Goal: Find contact information: Find contact information

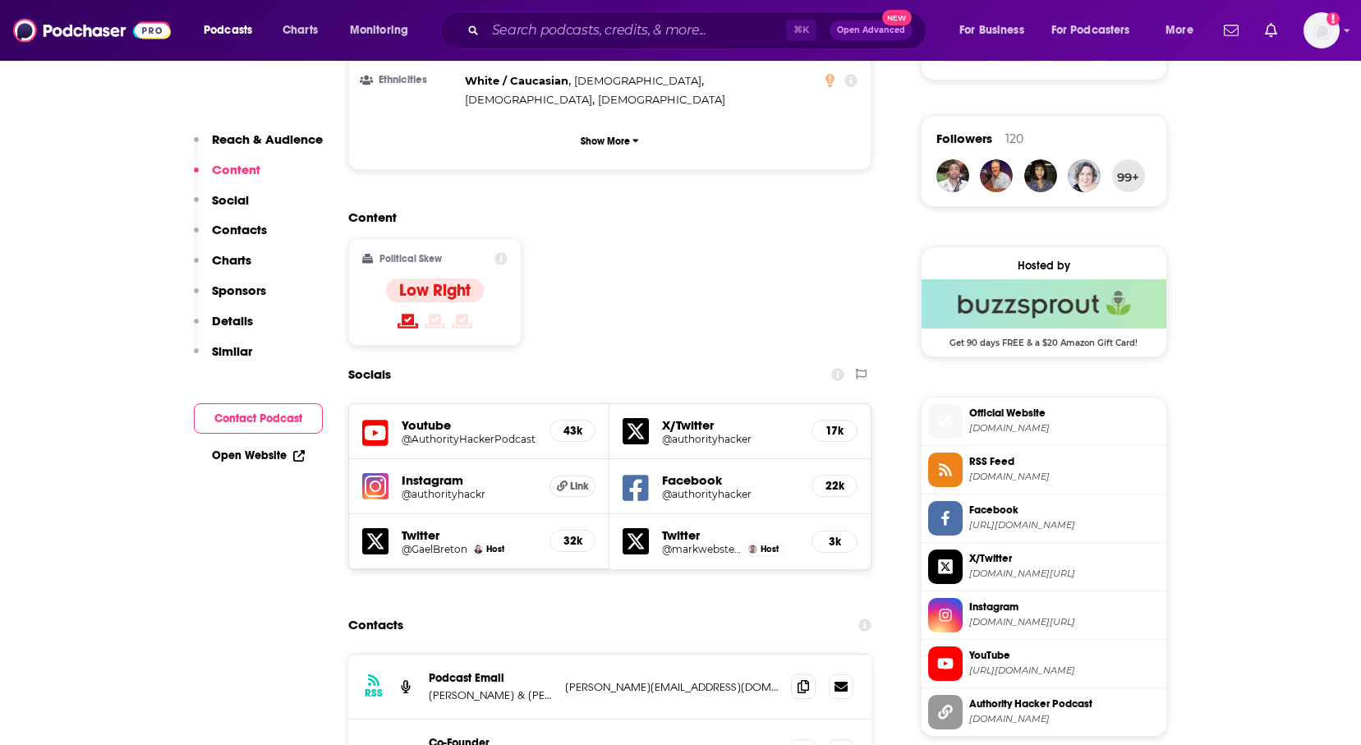
scroll to position [1457, 0]
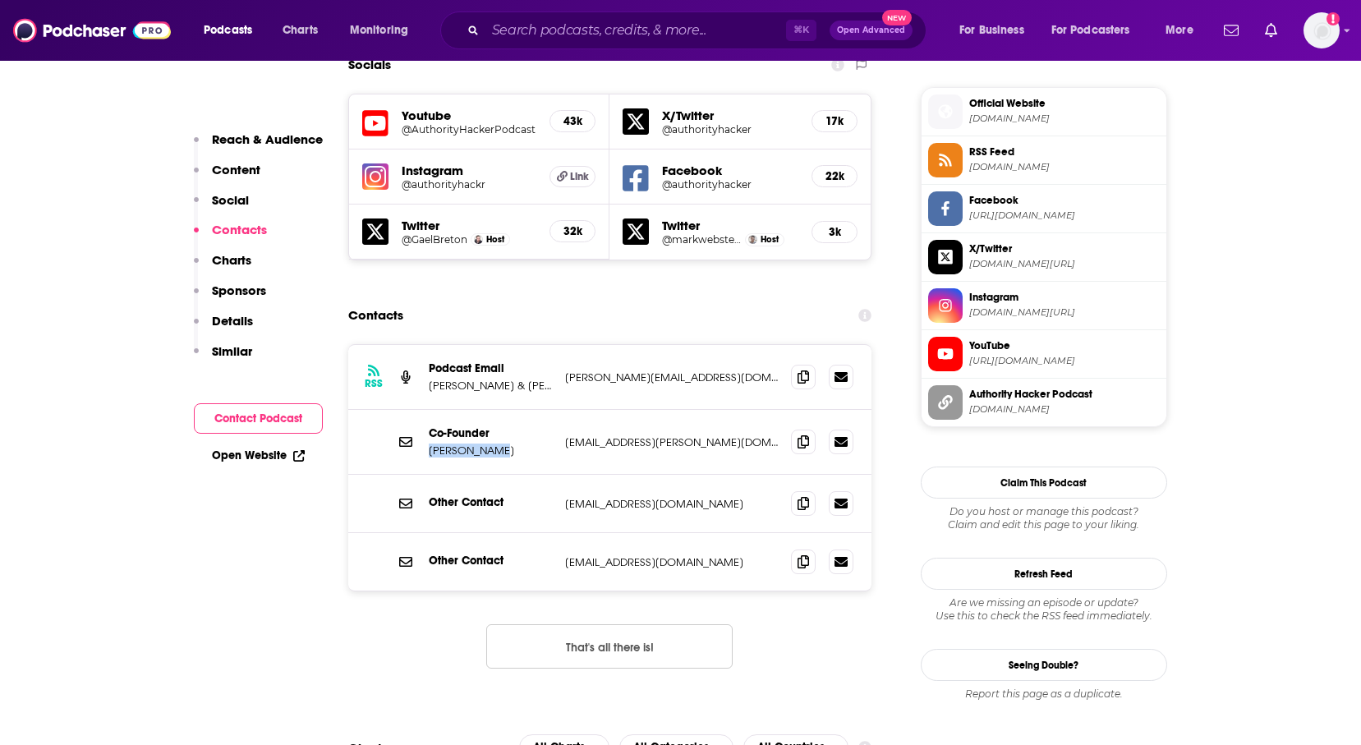
drag, startPoint x: 516, startPoint y: 375, endPoint x: 421, endPoint y: 375, distance: 94.5
click at [421, 410] on div "Co-Founder [PERSON_NAME] [EMAIL_ADDRESS][PERSON_NAME][DOMAIN_NAME] [PERSON_NAME…" at bounding box center [610, 442] width 524 height 65
copy p "[PERSON_NAME]"
click at [493, 379] on p "Gael Breton & Mark Webster" at bounding box center [490, 386] width 123 height 14
drag, startPoint x: 544, startPoint y: 306, endPoint x: 439, endPoint y: 306, distance: 105.1
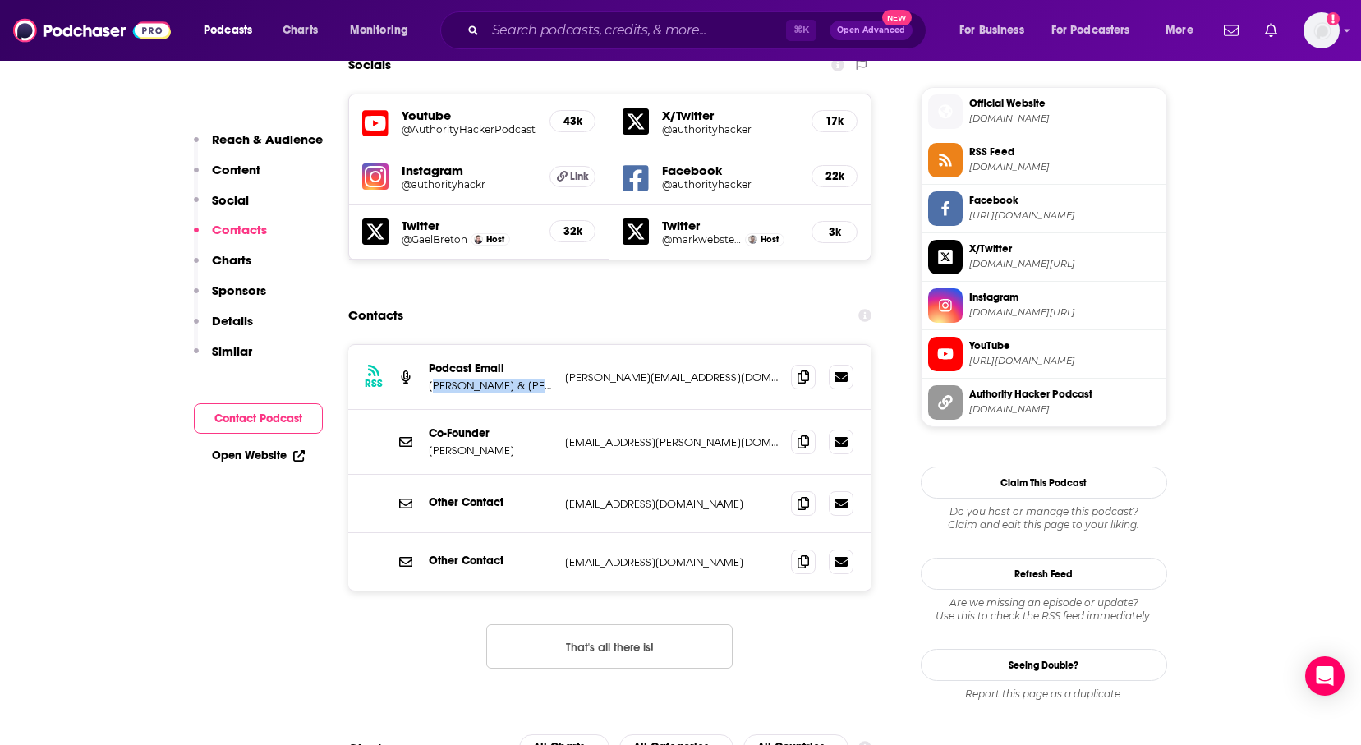
click at [439, 379] on p "Gael Breton & Mark Webster" at bounding box center [490, 386] width 123 height 14
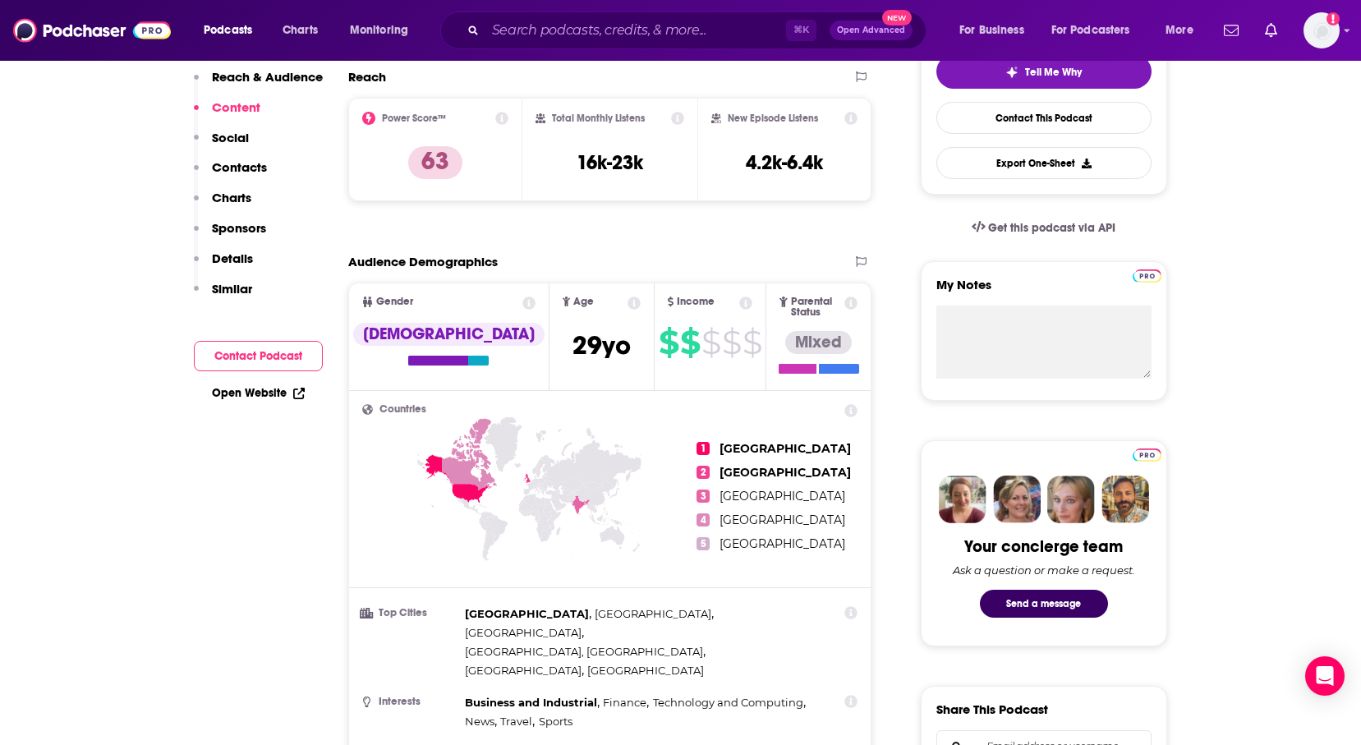
scroll to position [0, 0]
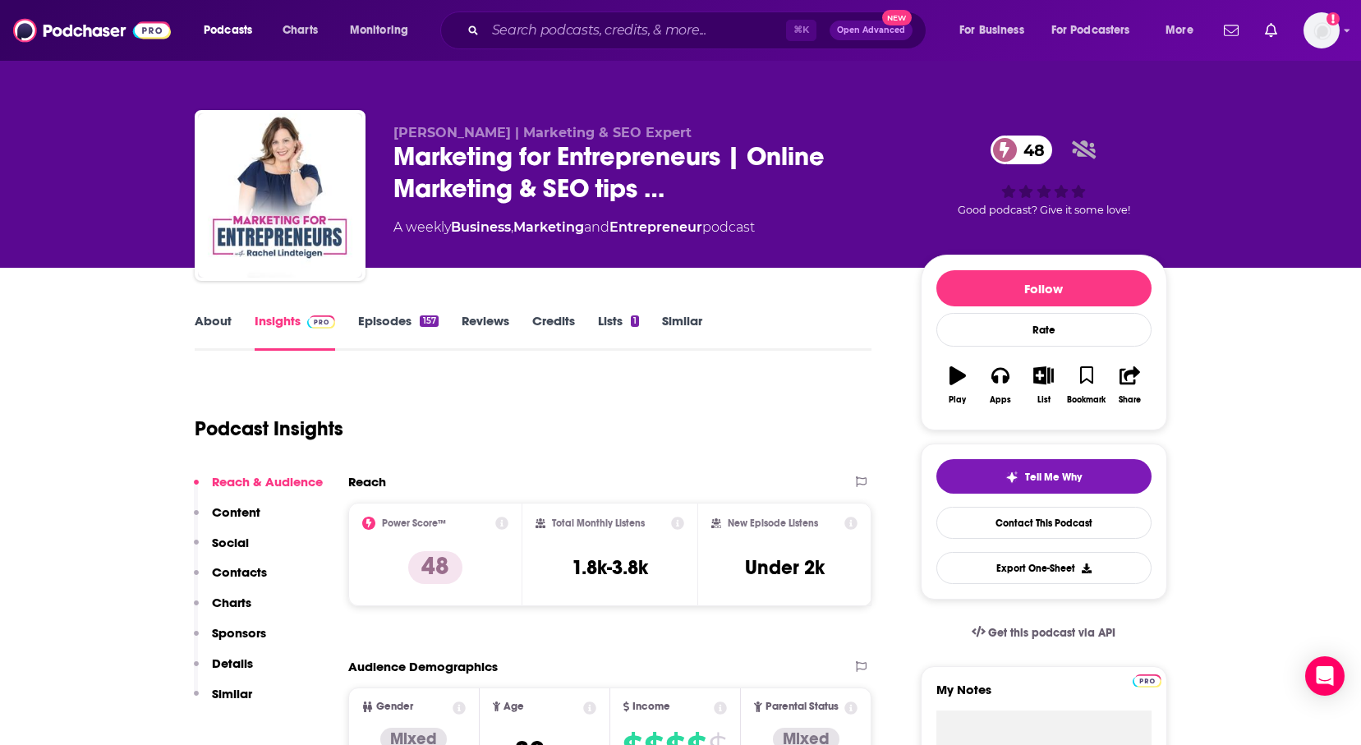
click at [615, 318] on link "Lists 1" at bounding box center [618, 332] width 41 height 38
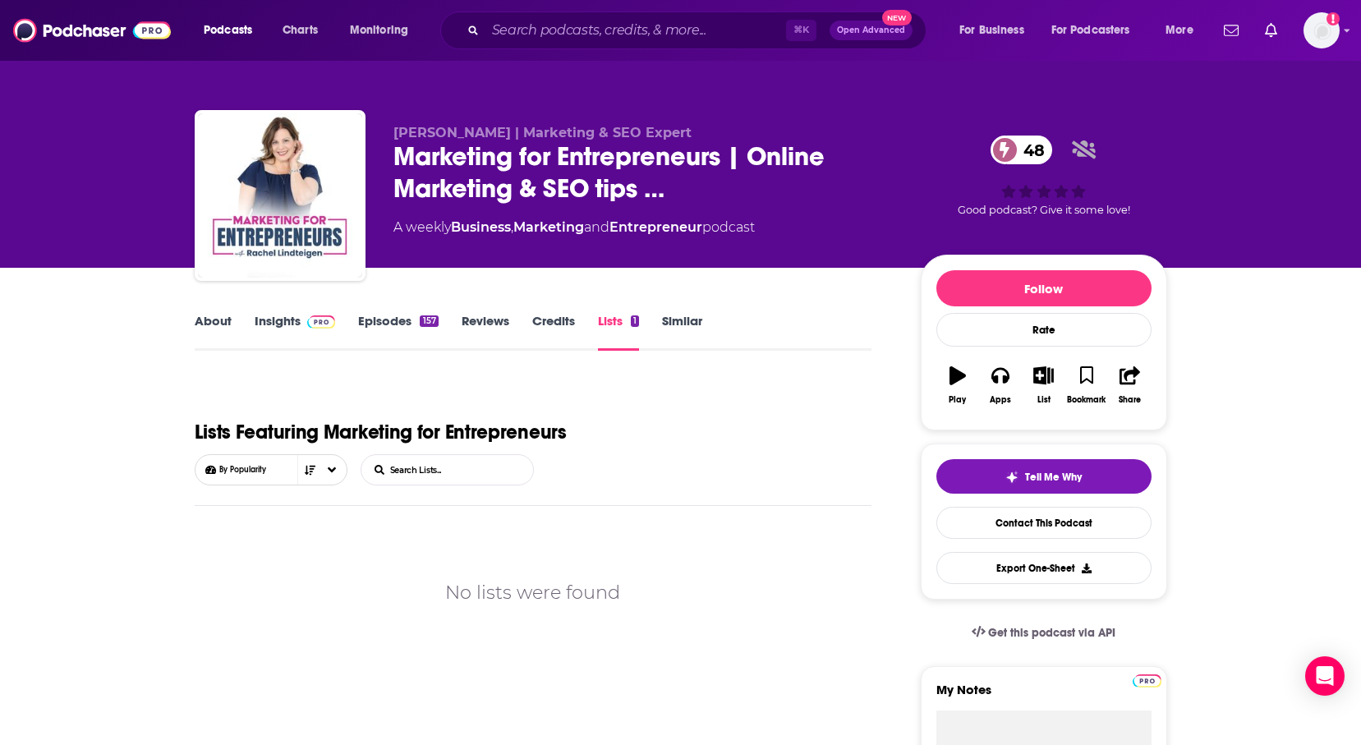
click at [490, 325] on link "Reviews" at bounding box center [486, 332] width 48 height 38
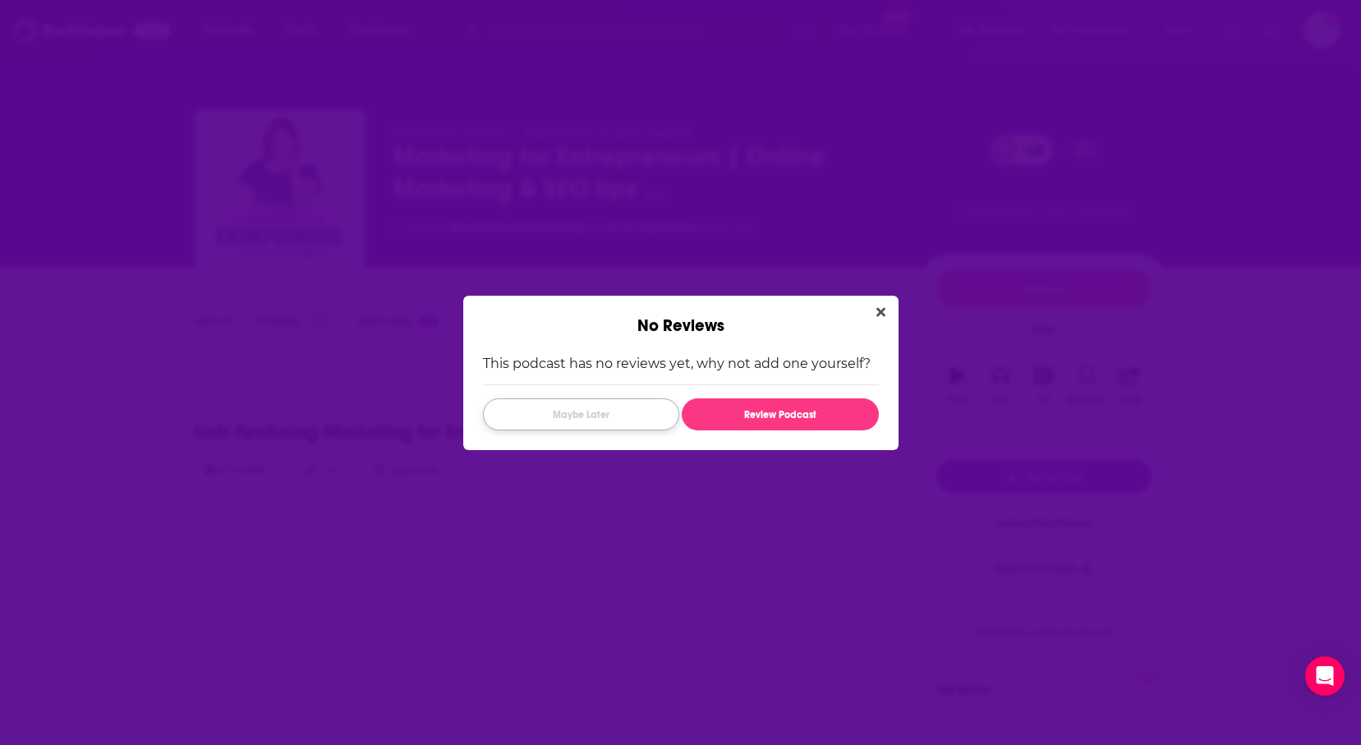
click at [587, 412] on button "Maybe Later" at bounding box center [581, 414] width 196 height 32
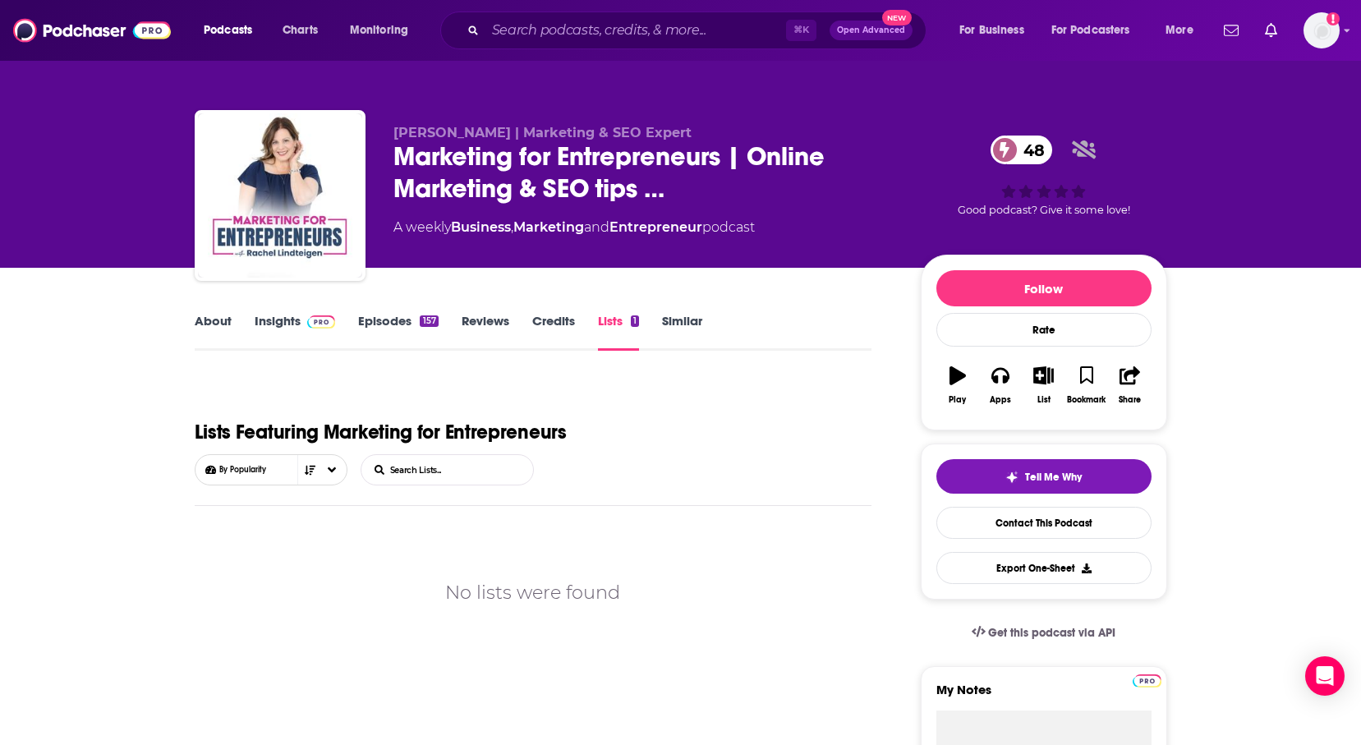
click at [532, 313] on link "Credits" at bounding box center [553, 332] width 43 height 38
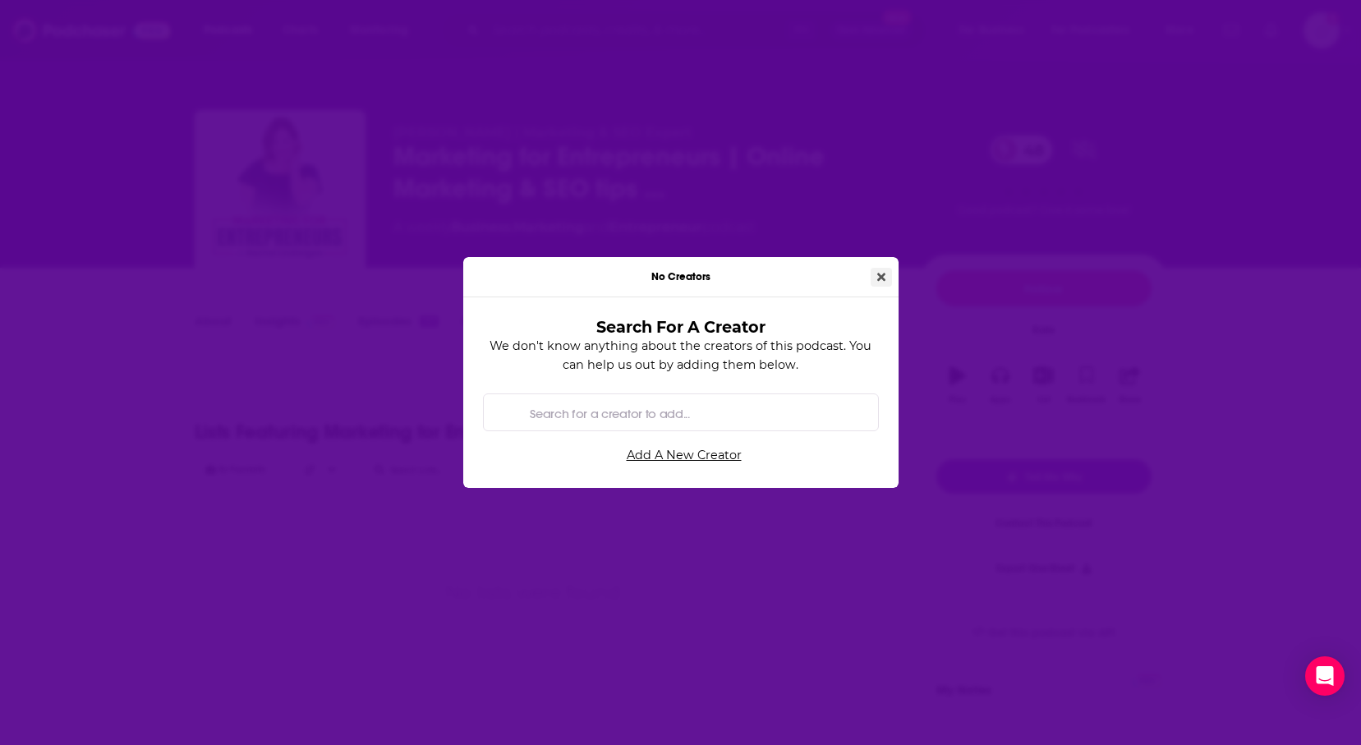
click at [886, 269] on button "Close" at bounding box center [881, 277] width 21 height 19
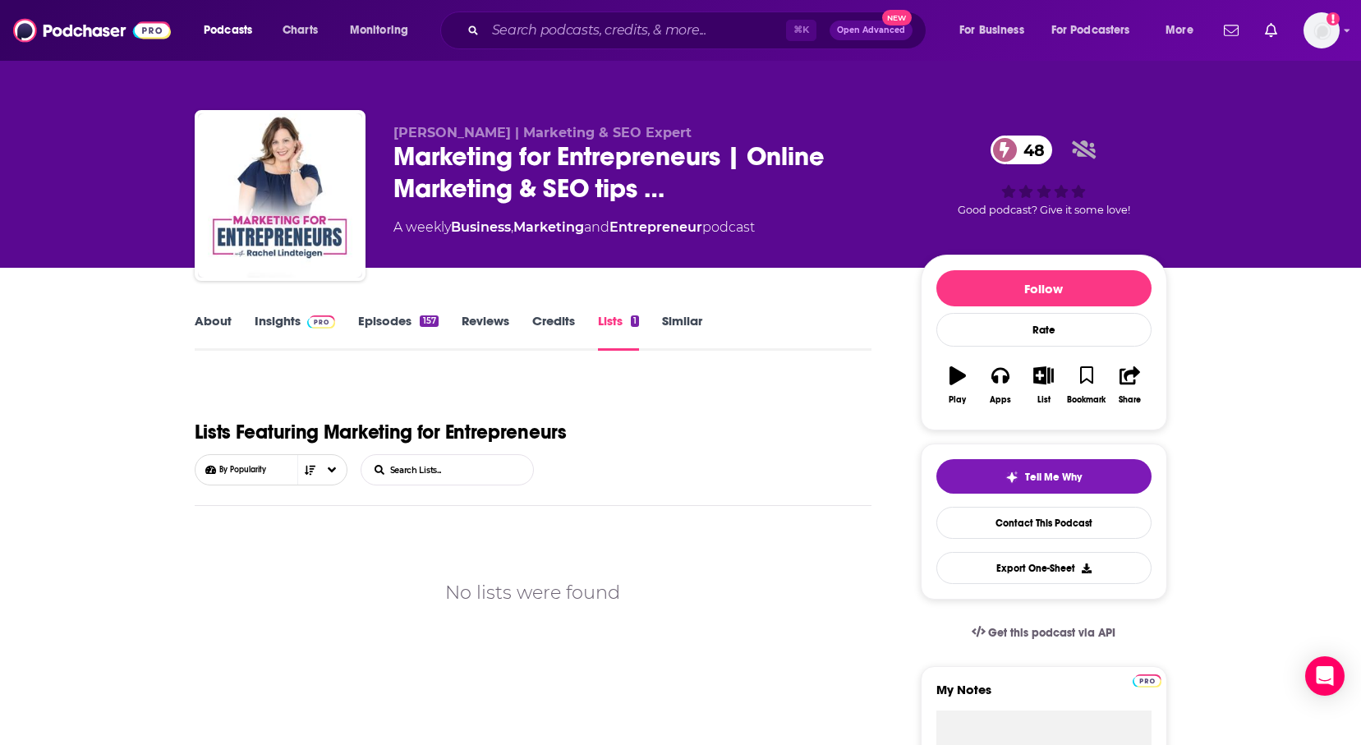
click at [411, 315] on link "Episodes 157" at bounding box center [398, 332] width 80 height 38
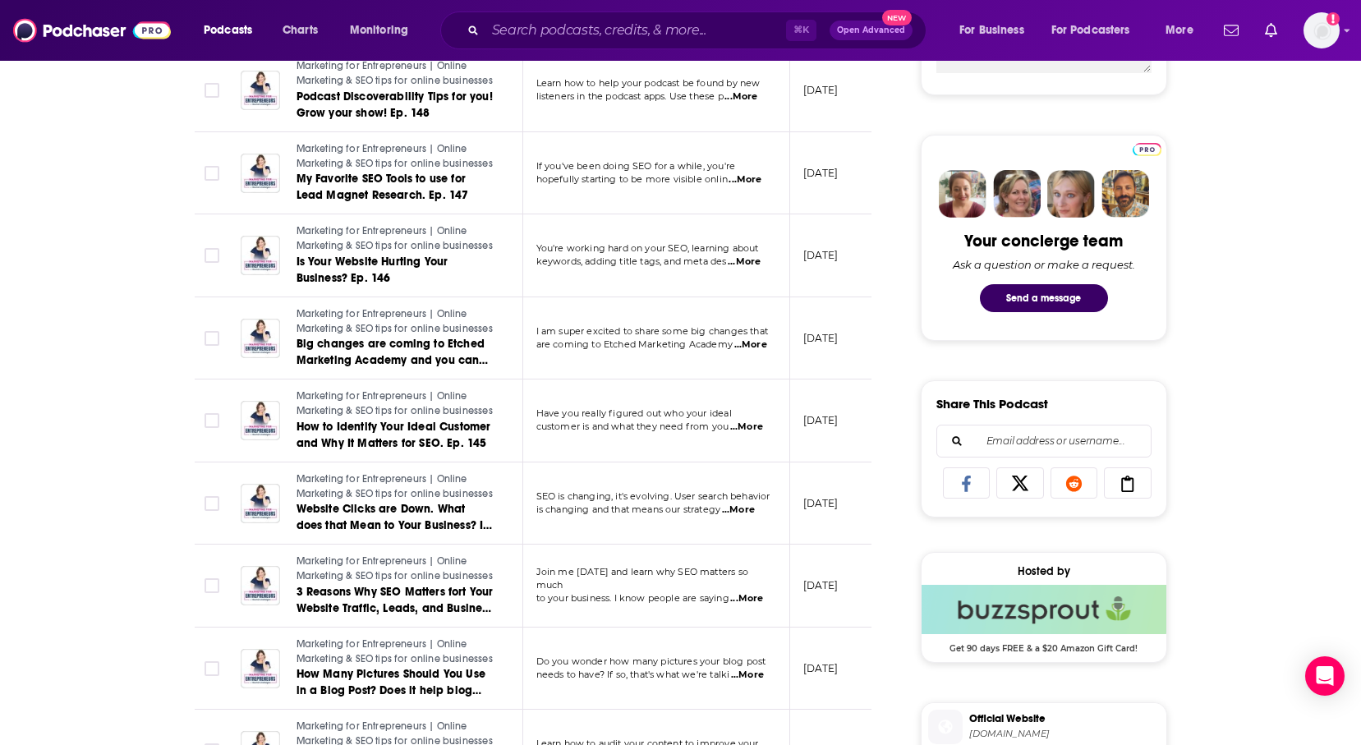
scroll to position [715, 0]
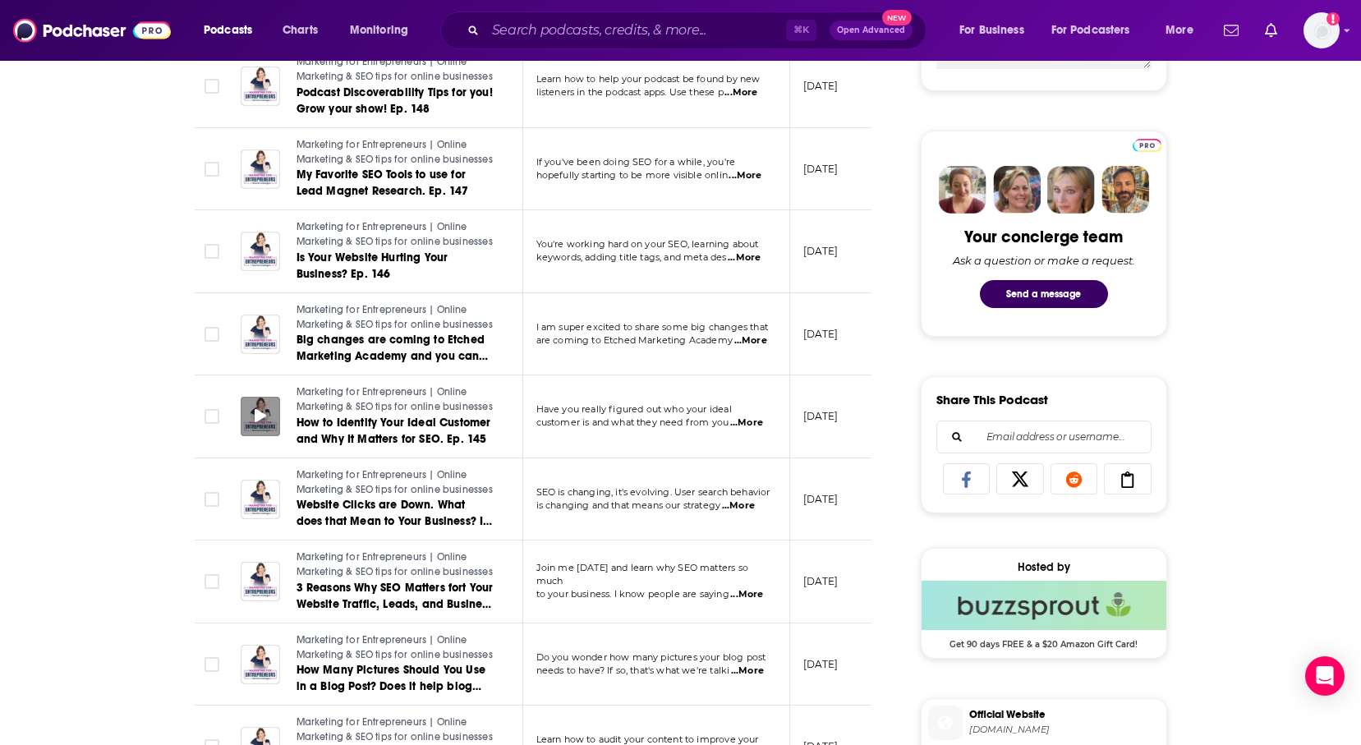
click at [241, 420] on div at bounding box center [260, 416] width 39 height 39
click at [261, 409] on span at bounding box center [260, 416] width 11 height 19
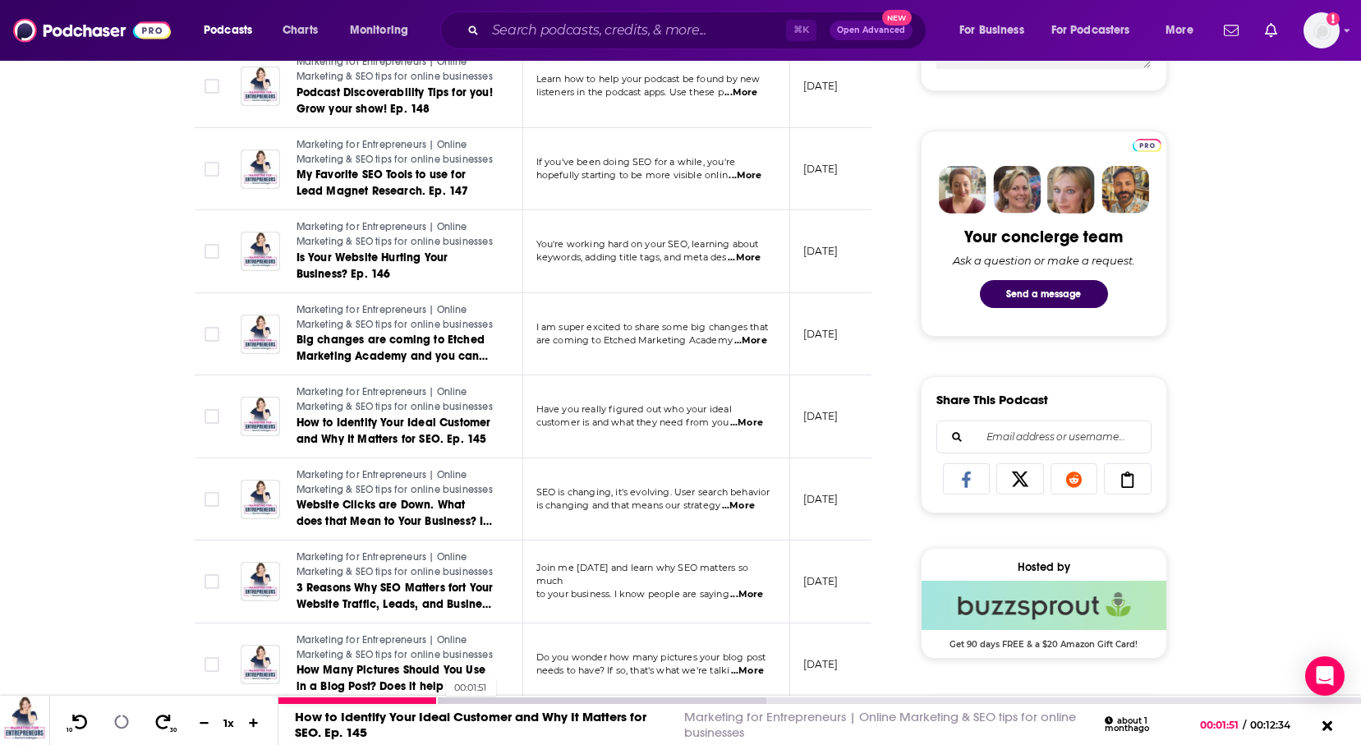
click at [437, 698] on div at bounding box center [522, 700] width 488 height 7
click at [491, 698] on div at bounding box center [522, 700] width 488 height 7
click at [669, 706] on div "How to Identify Your Ideal Customer and Why It Matters for SEO. Ep. 145 Marketi…" at bounding box center [819, 724] width 1083 height 41
click at [671, 700] on div at bounding box center [522, 700] width 488 height 7
click at [119, 721] on icon at bounding box center [122, 723] width 18 height 18
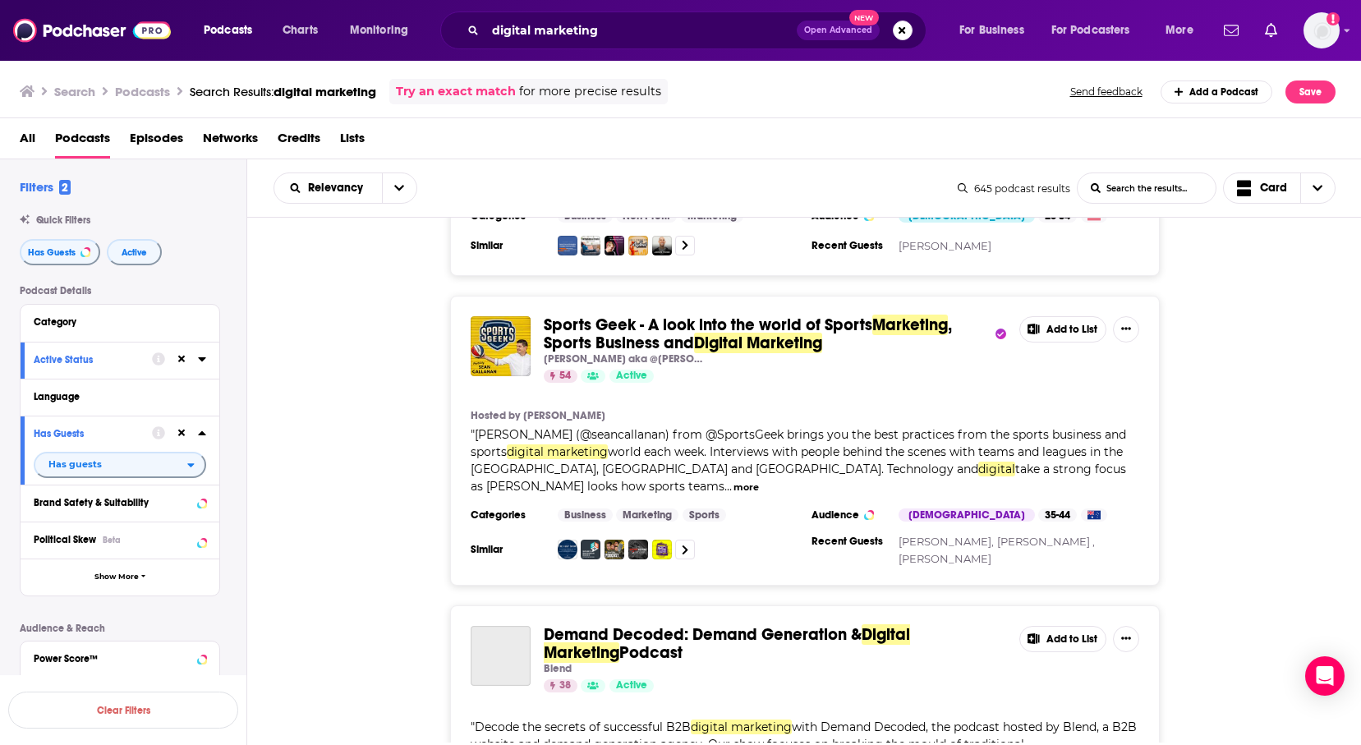
scroll to position [1821, 0]
click at [378, 347] on div "Sports Geek - A look into the world of Sports Marketing , Sports Business and D…" at bounding box center [804, 440] width 1115 height 290
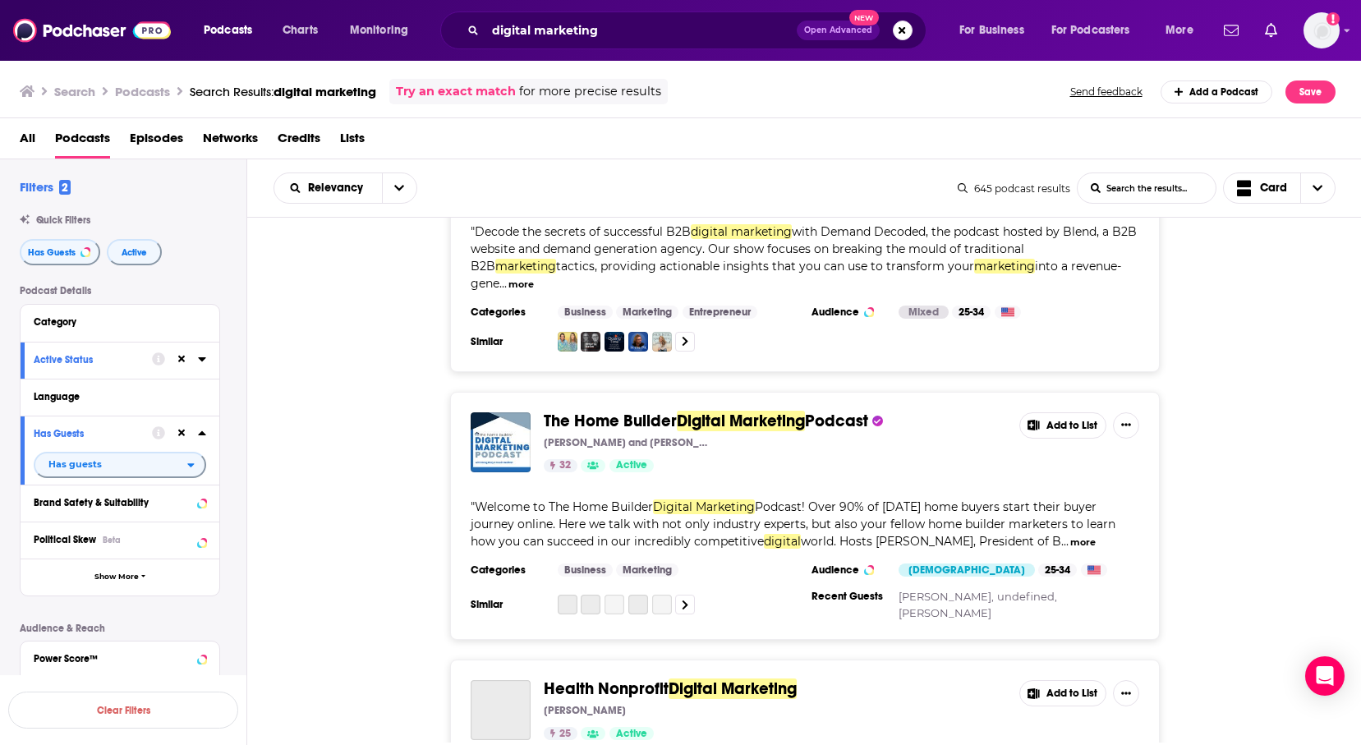
scroll to position [2314, 0]
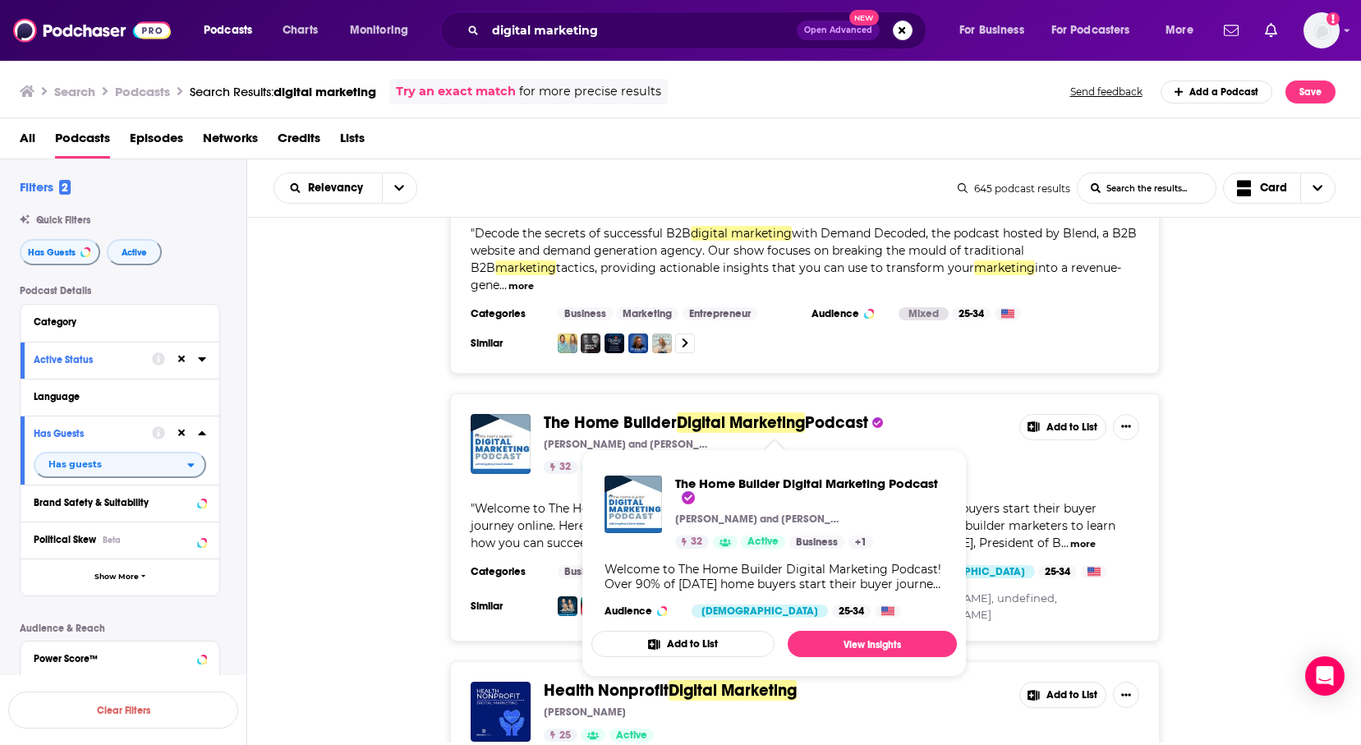
click at [766, 418] on span "Digital Marketing" at bounding box center [741, 422] width 128 height 21
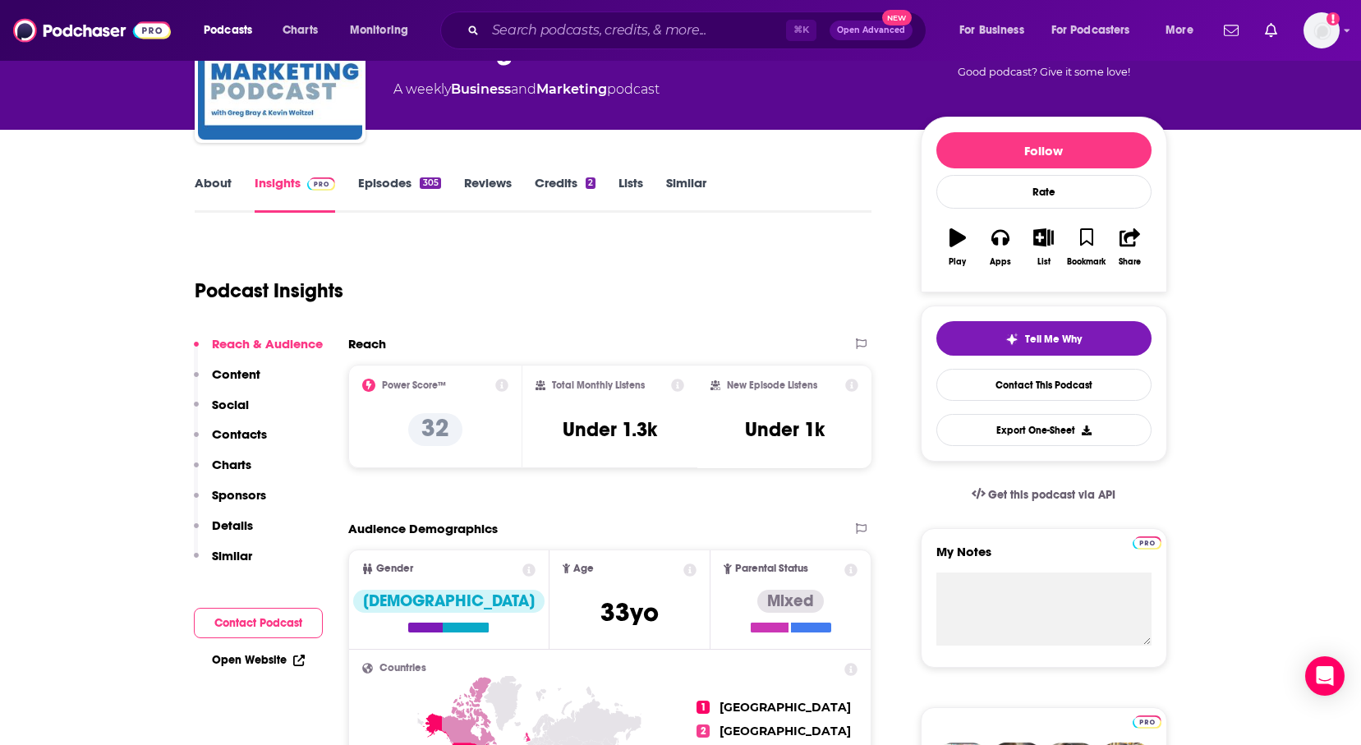
scroll to position [139, 0]
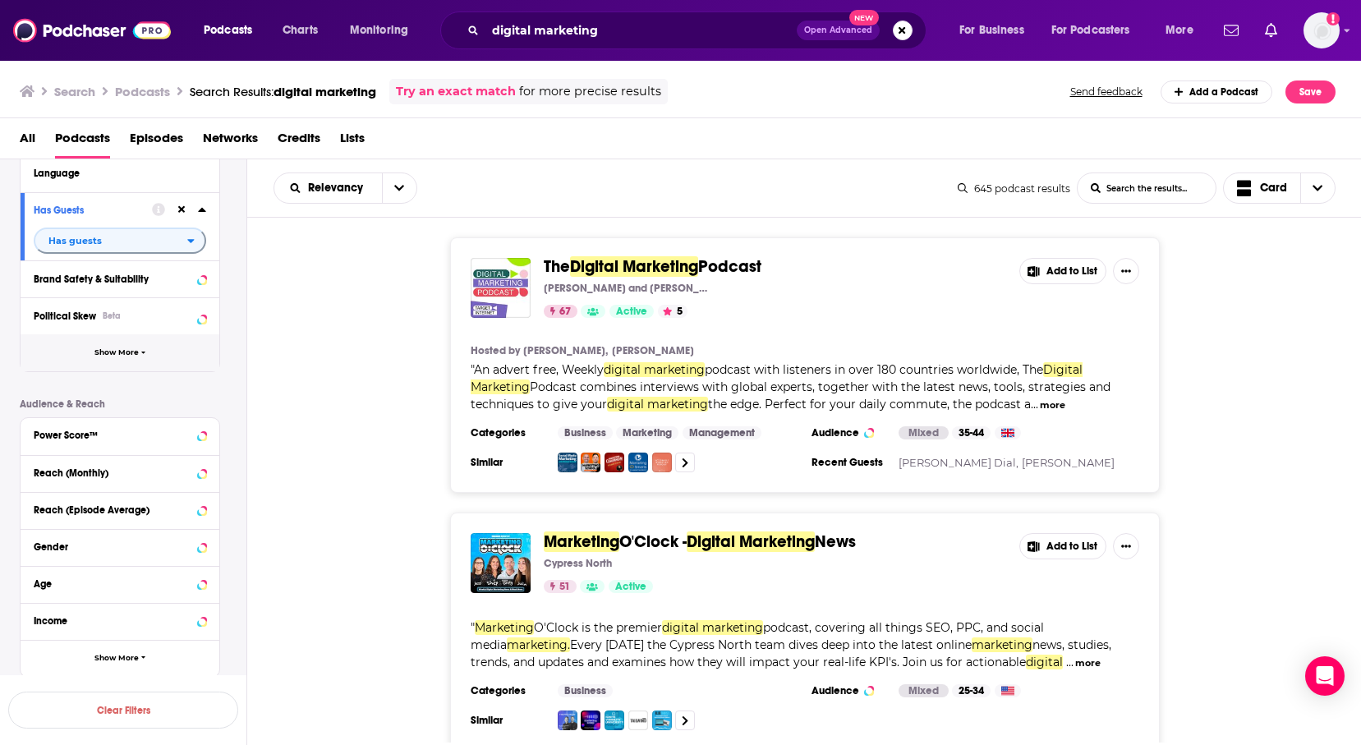
scroll to position [259, 0]
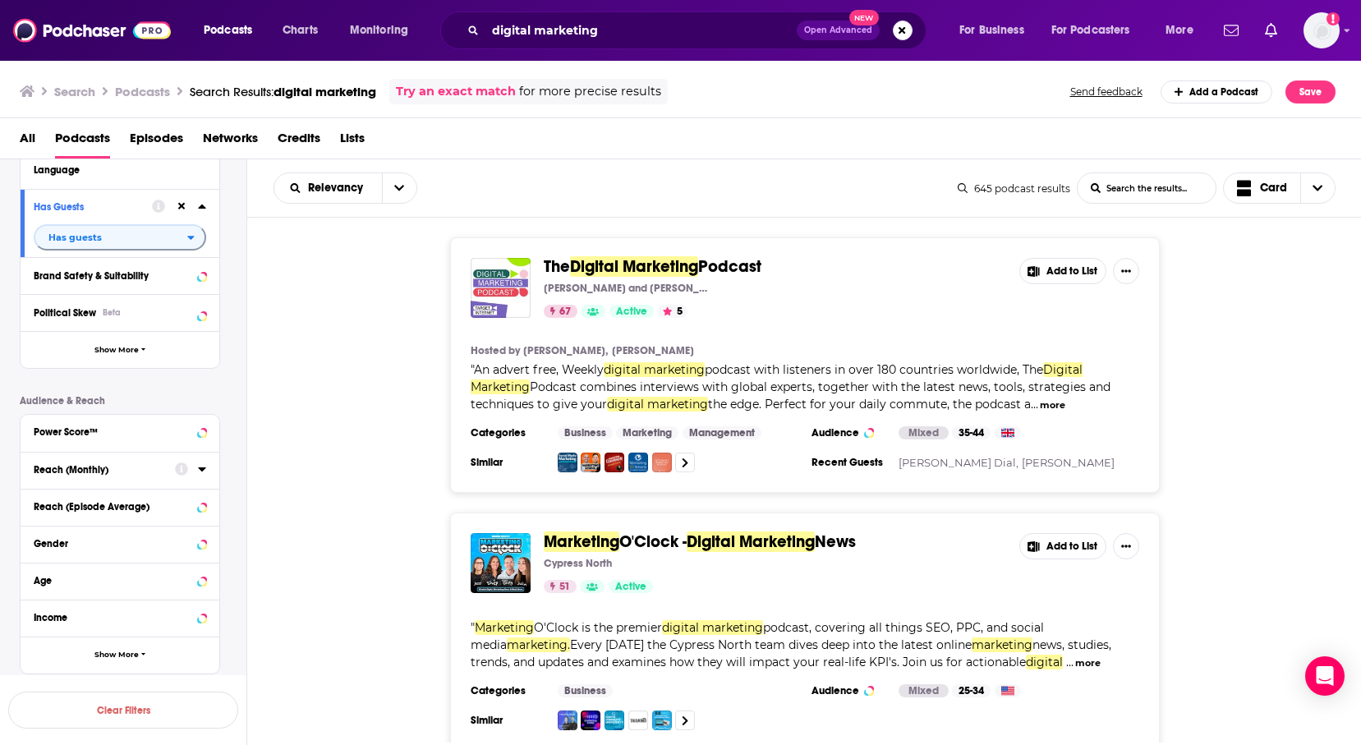
click at [199, 480] on div at bounding box center [190, 469] width 31 height 21
click at [199, 476] on icon at bounding box center [202, 468] width 8 height 13
click at [93, 500] on input "number" at bounding box center [75, 499] width 82 height 26
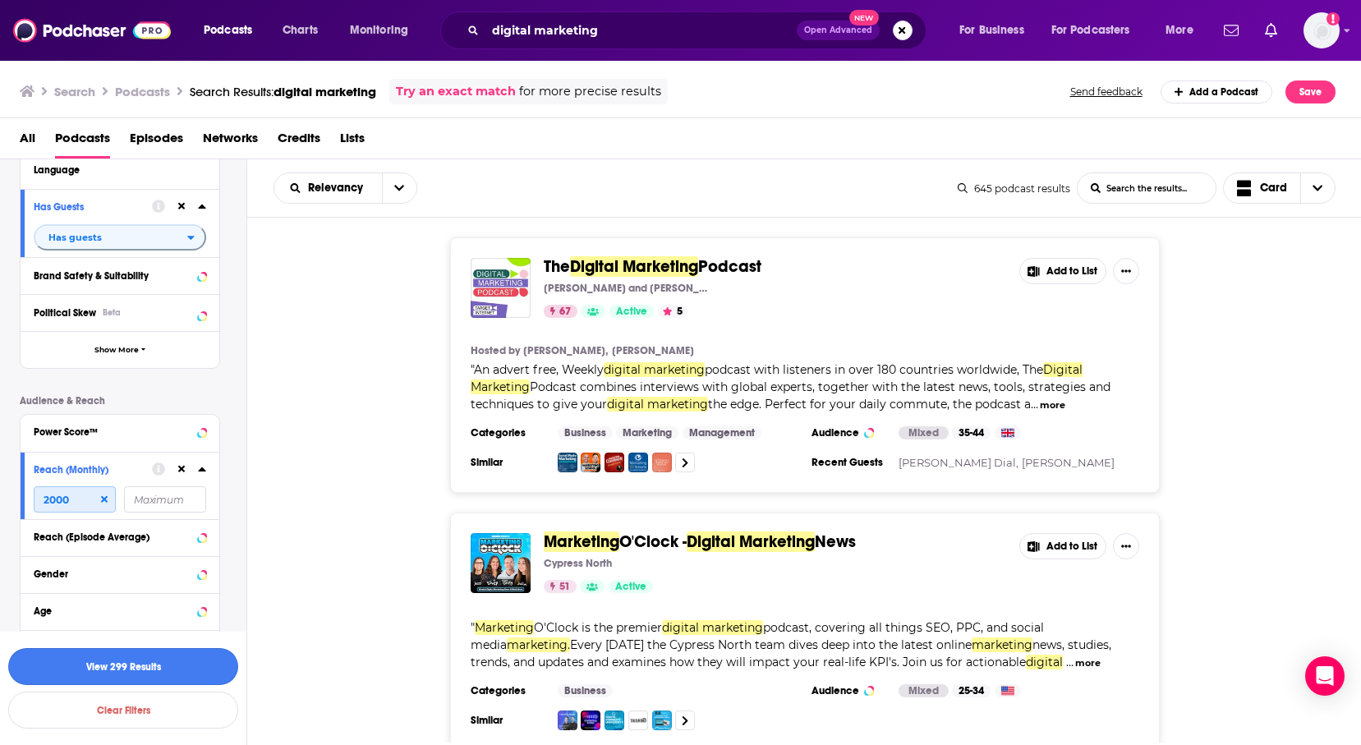
type input "2000"
click at [125, 673] on button "View 299 Results" at bounding box center [123, 666] width 230 height 37
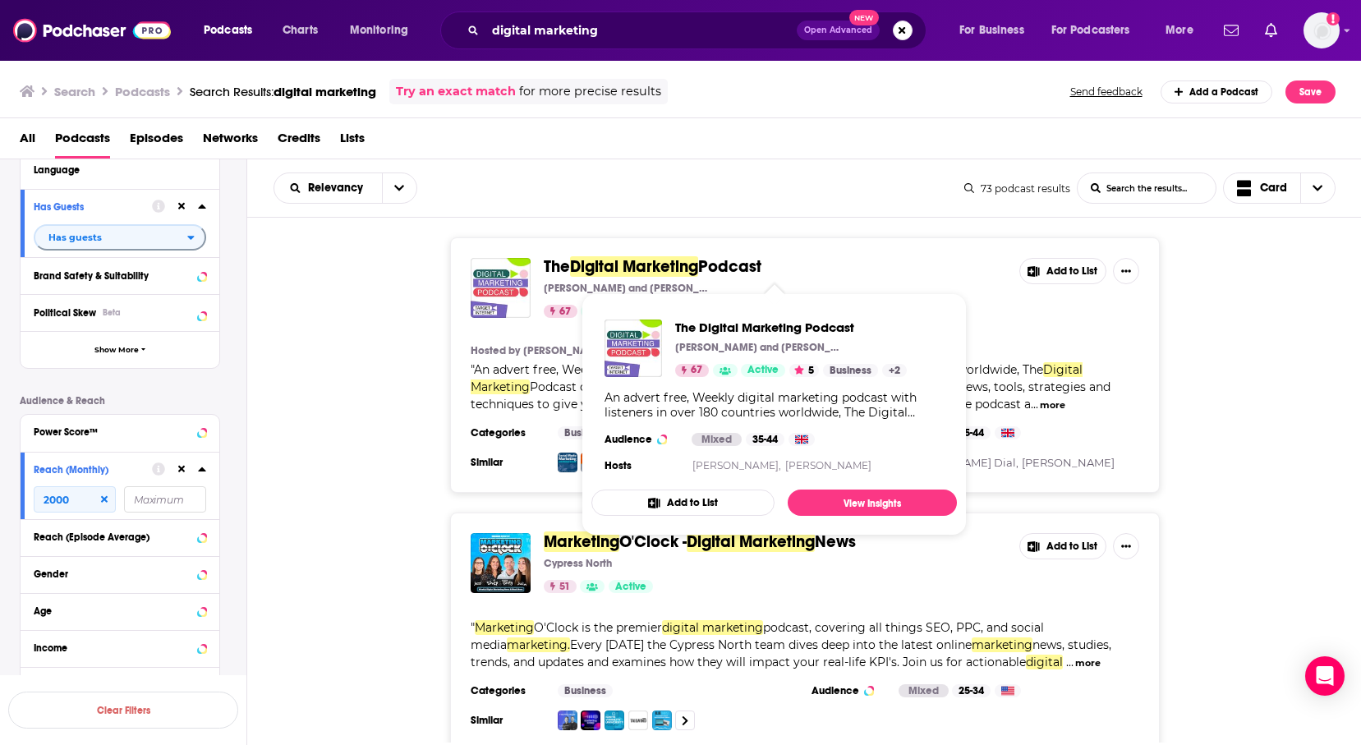
click at [681, 266] on span "Digital Marketing" at bounding box center [634, 266] width 128 height 21
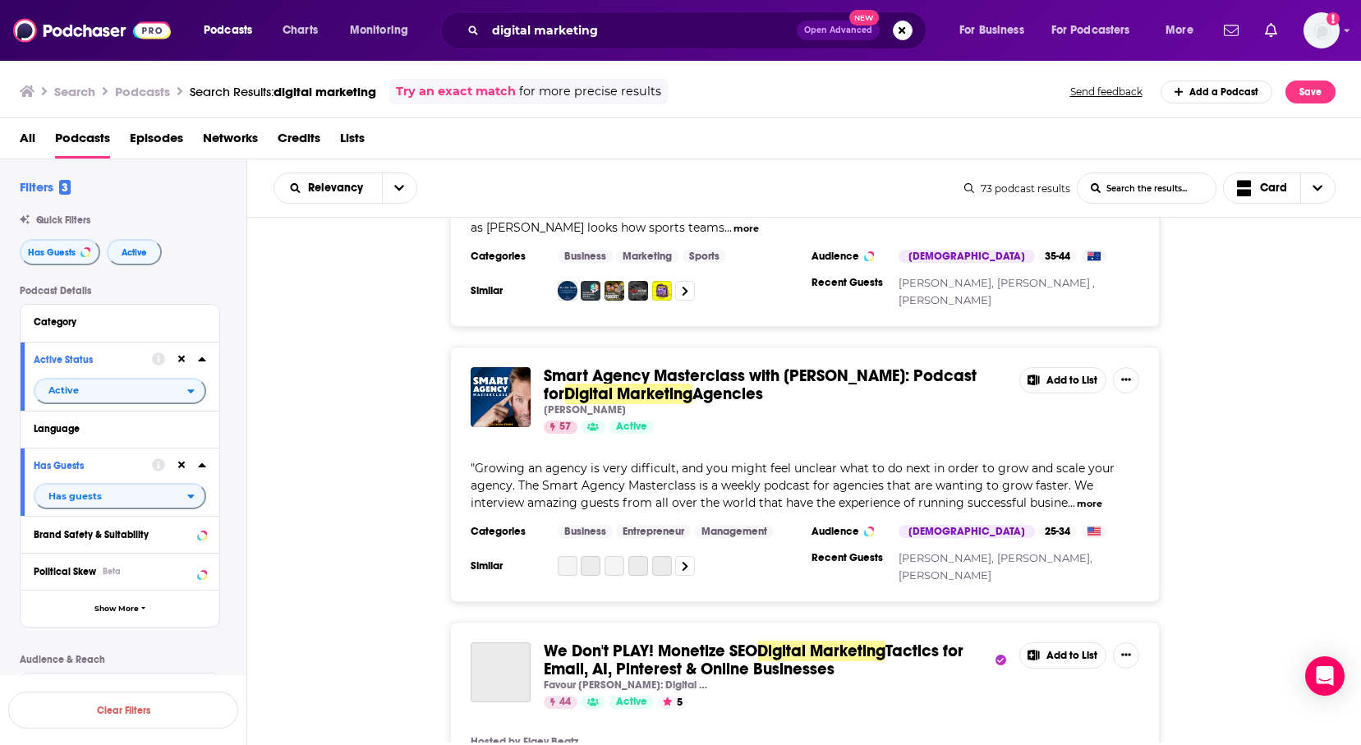
scroll to position [1596, 0]
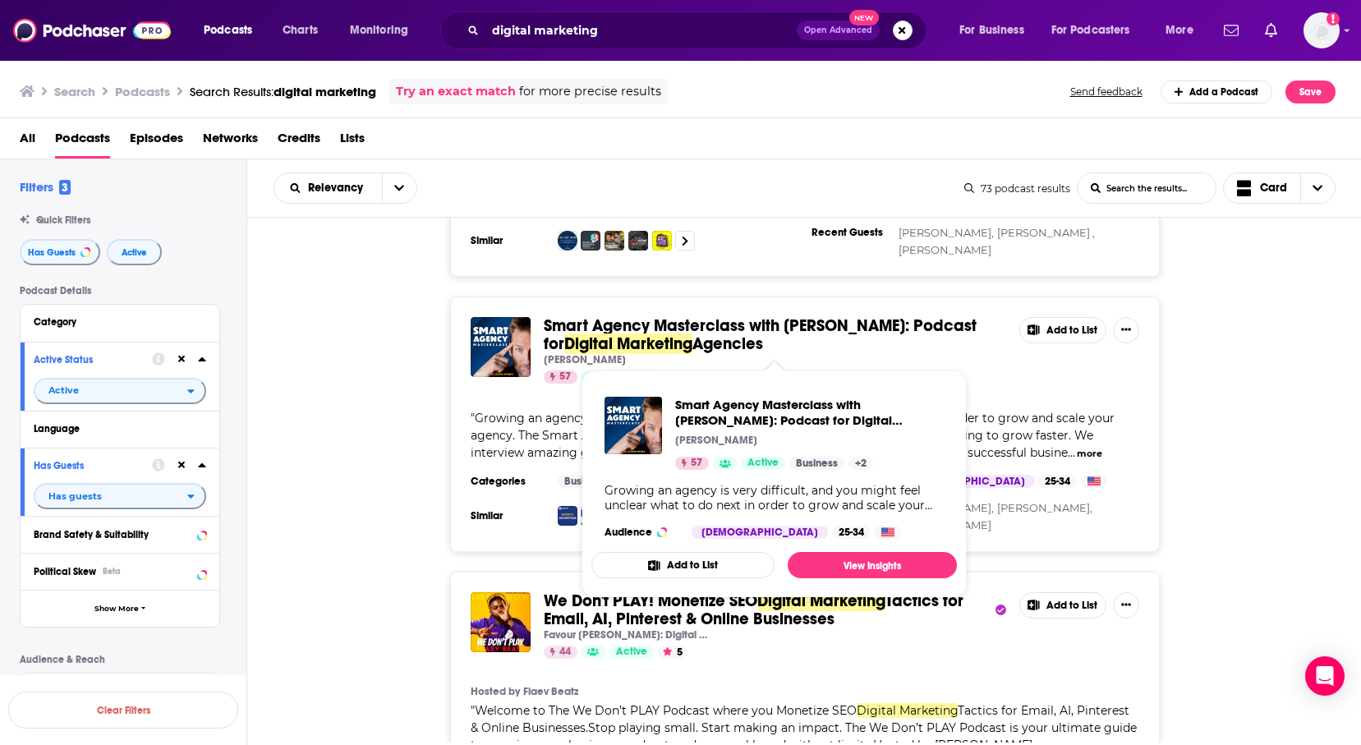
click at [735, 334] on span "Agencies" at bounding box center [727, 343] width 71 height 21
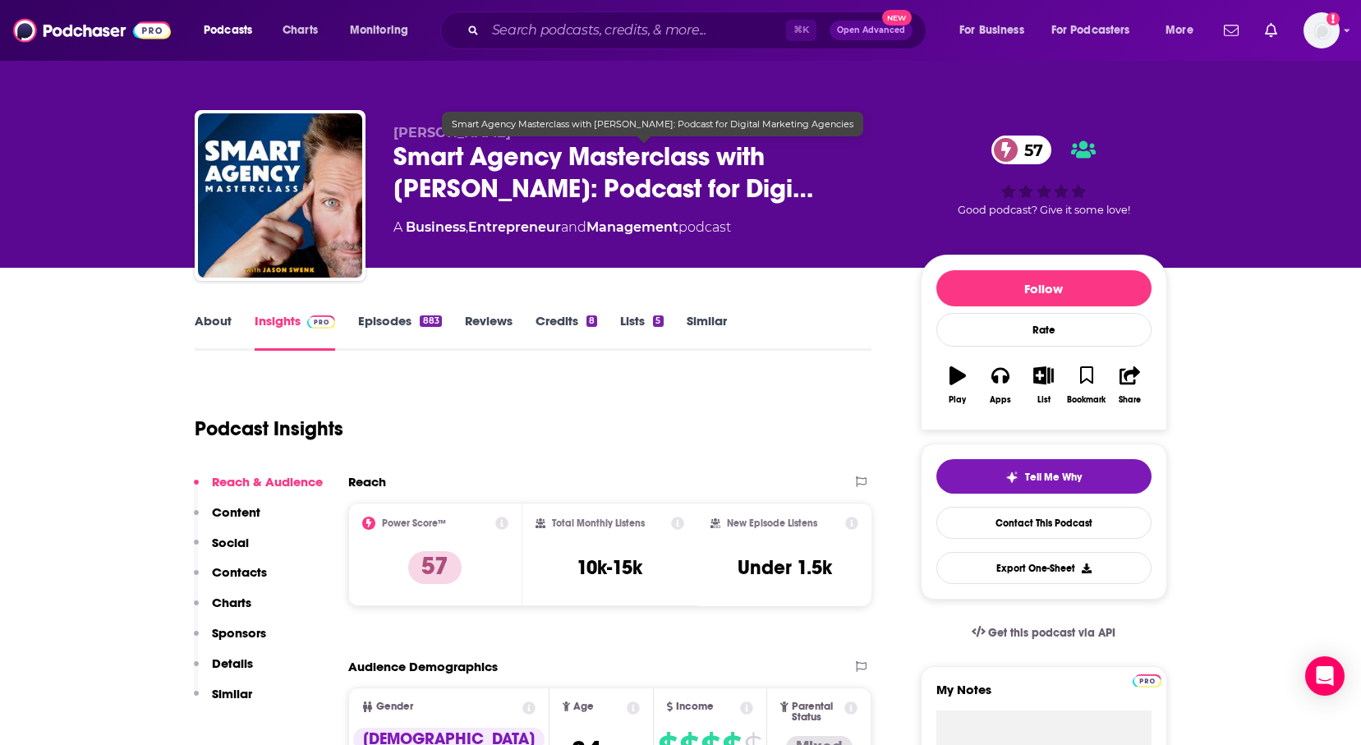
click at [673, 173] on span "Smart Agency Masterclass with Jason Swenk: Podcast for Digi…" at bounding box center [643, 172] width 501 height 64
click at [609, 186] on span "Smart Agency Masterclass with Jason Swenk: Podcast for Digi…" at bounding box center [643, 172] width 501 height 64
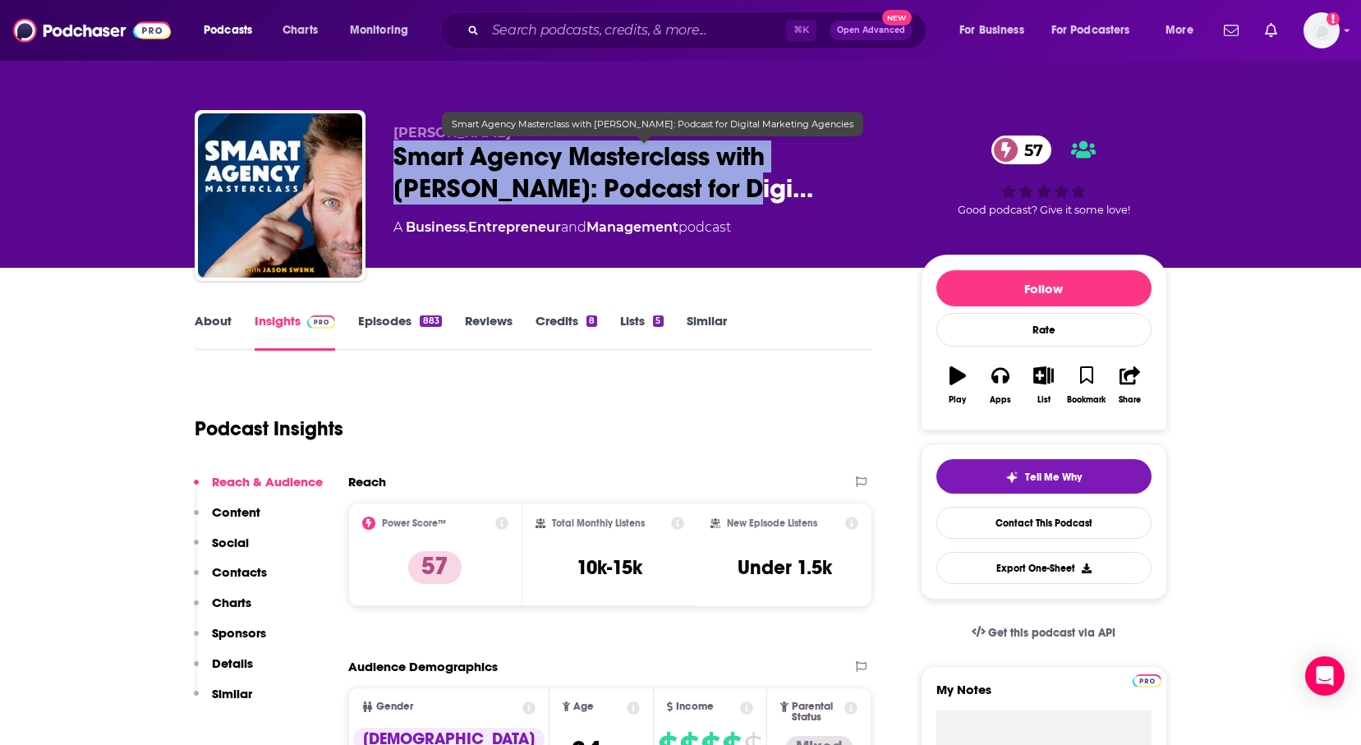
drag, startPoint x: 394, startPoint y: 149, endPoint x: 669, endPoint y: 188, distance: 278.0
click at [669, 188] on span "Smart Agency Masterclass with Jason Swenk: Podcast for Digi…" at bounding box center [643, 172] width 501 height 64
copy h2 "Smart Agency Masterclass with Jason Swenk: Podcast for Dig"
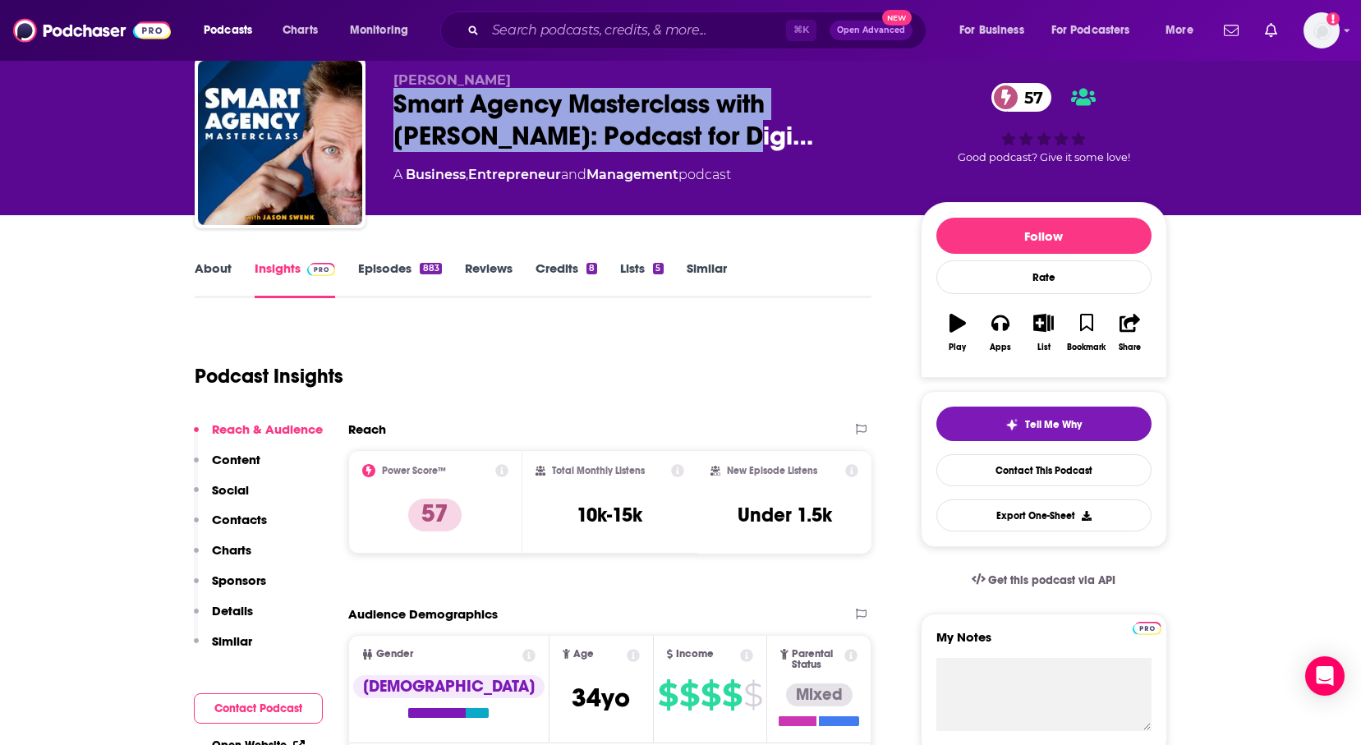
scroll to position [57, 0]
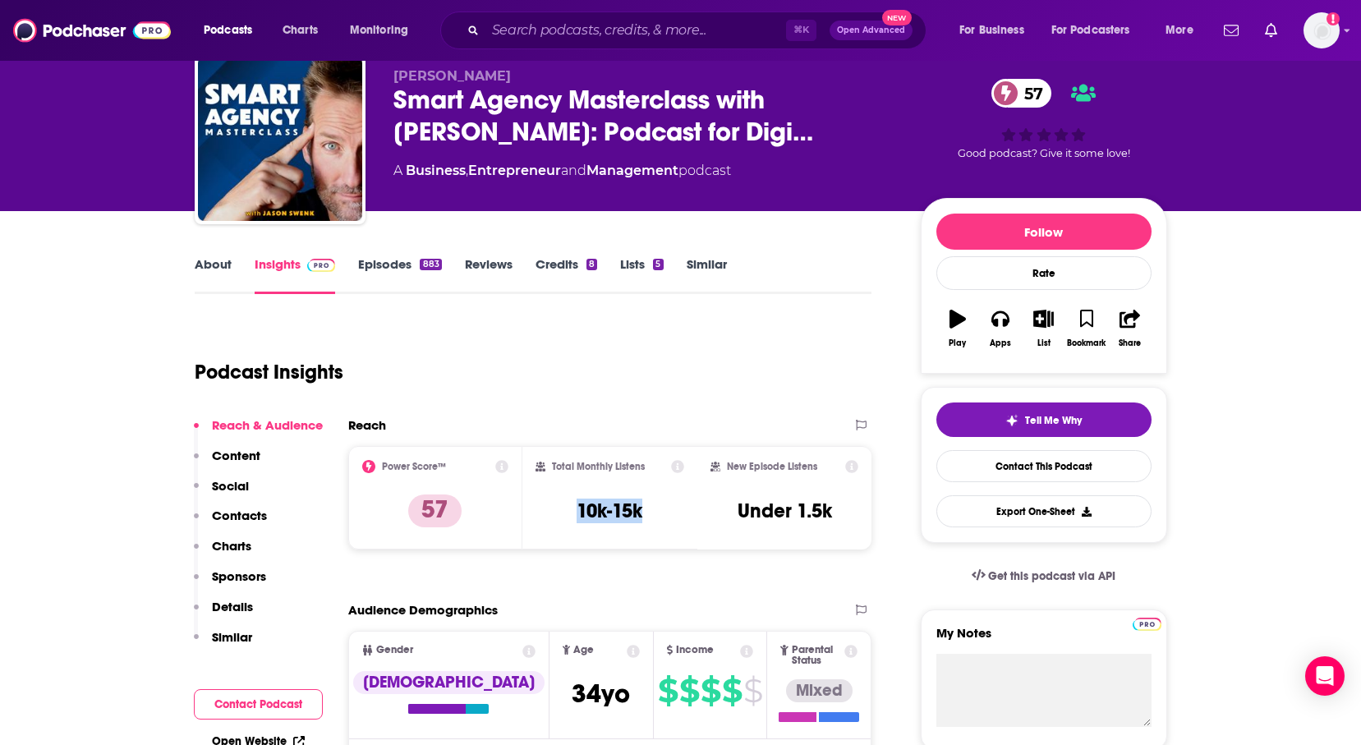
drag, startPoint x: 668, startPoint y: 516, endPoint x: 562, endPoint y: 516, distance: 106.0
click at [562, 516] on div "Total Monthly Listens 10k-15k" at bounding box center [610, 498] width 149 height 76
copy h3 "10k-15k"
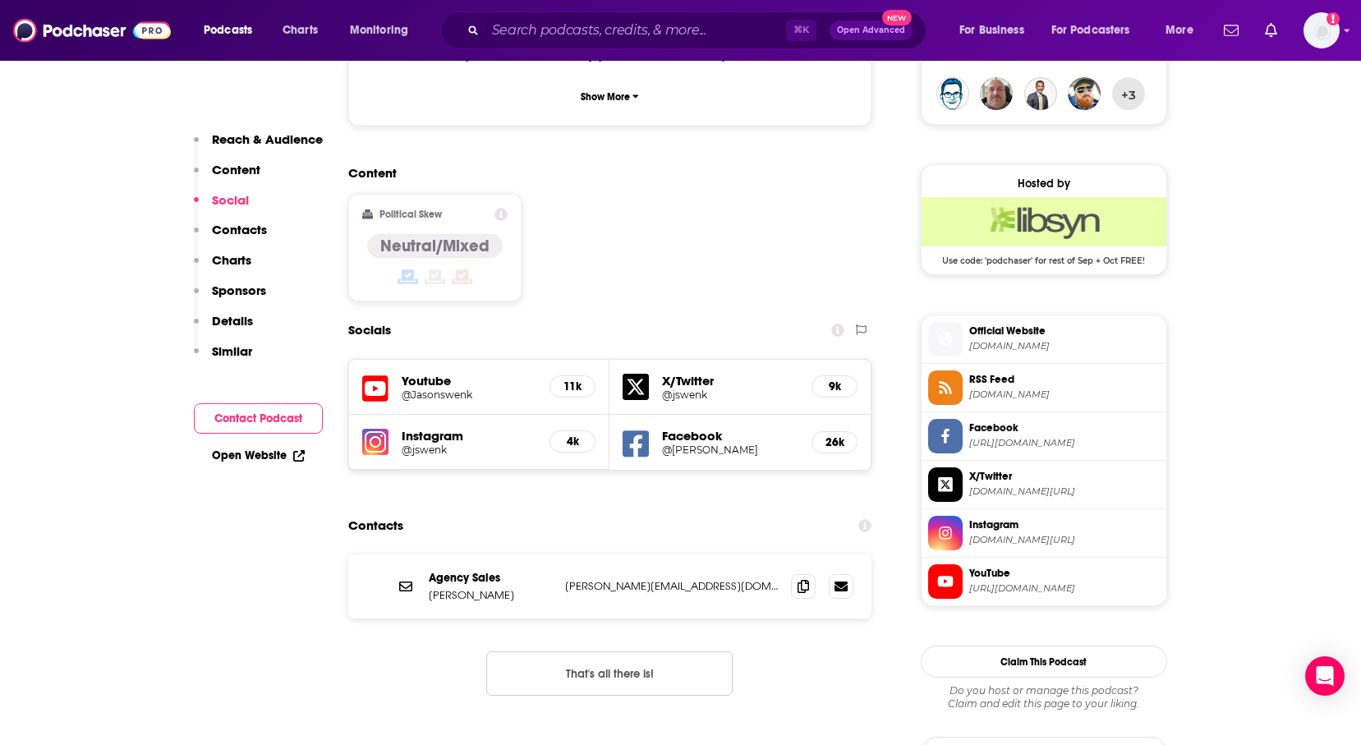
scroll to position [1231, 0]
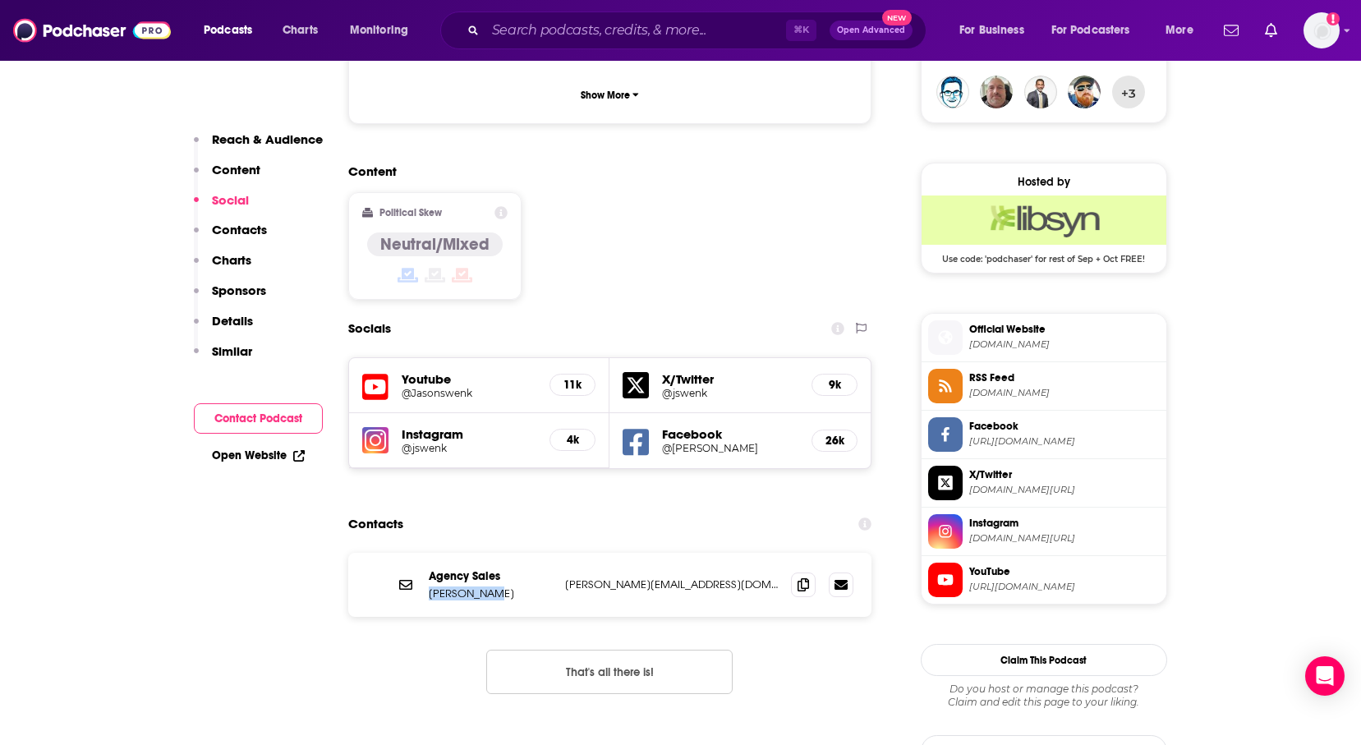
drag, startPoint x: 508, startPoint y: 522, endPoint x: 425, endPoint y: 510, distance: 83.8
click at [425, 553] on div "Agency Sales Jason Swenk jason@jasonswenk.com jason@jasonswenk.com" at bounding box center [610, 585] width 524 height 64
copy p "Jason Swenk"
drag, startPoint x: 699, startPoint y: 499, endPoint x: 563, endPoint y: 500, distance: 136.3
click at [563, 553] on div "Agency Sales Jason Swenk jason@jasonswenk.com jason@jasonswenk.com" at bounding box center [610, 585] width 524 height 64
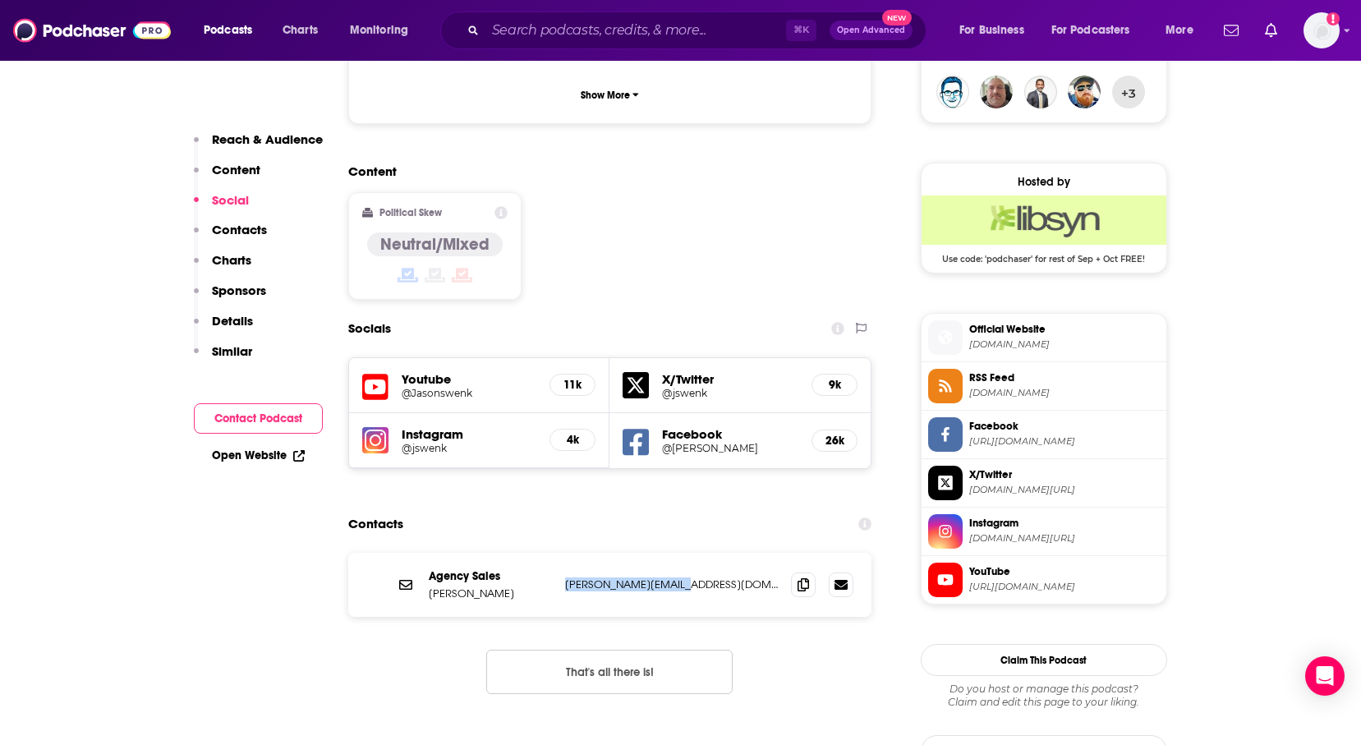
copy p "jason@jasonswenk.com"
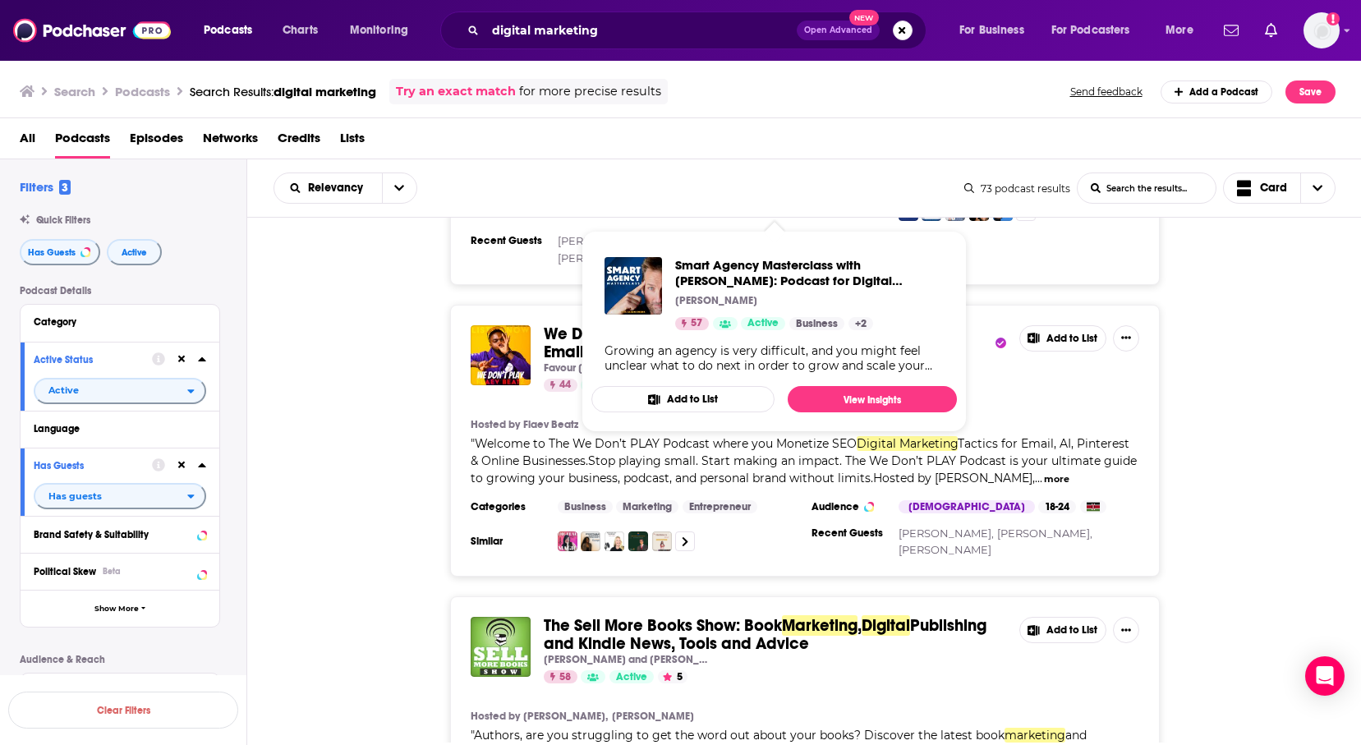
scroll to position [1883, 0]
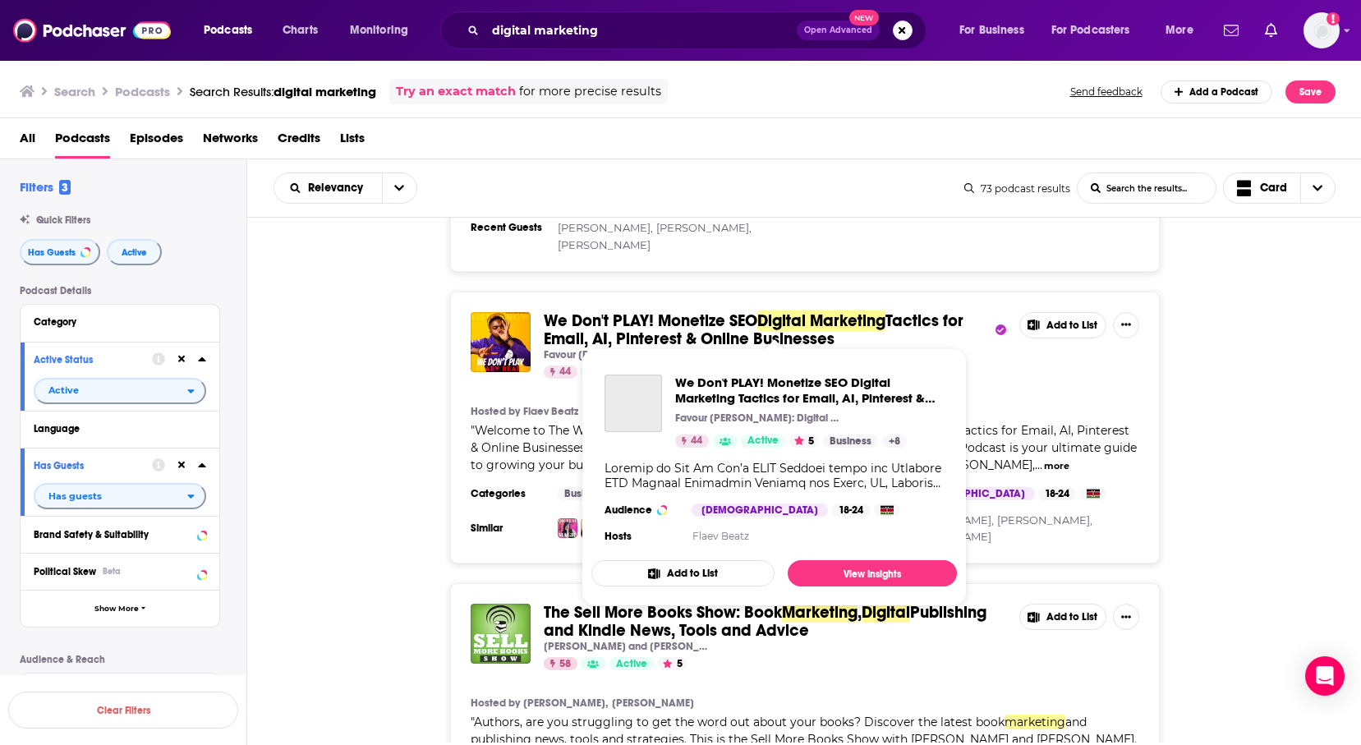
click at [709, 310] on span "We Don't PLAY! Monetize SEO" at bounding box center [651, 320] width 214 height 21
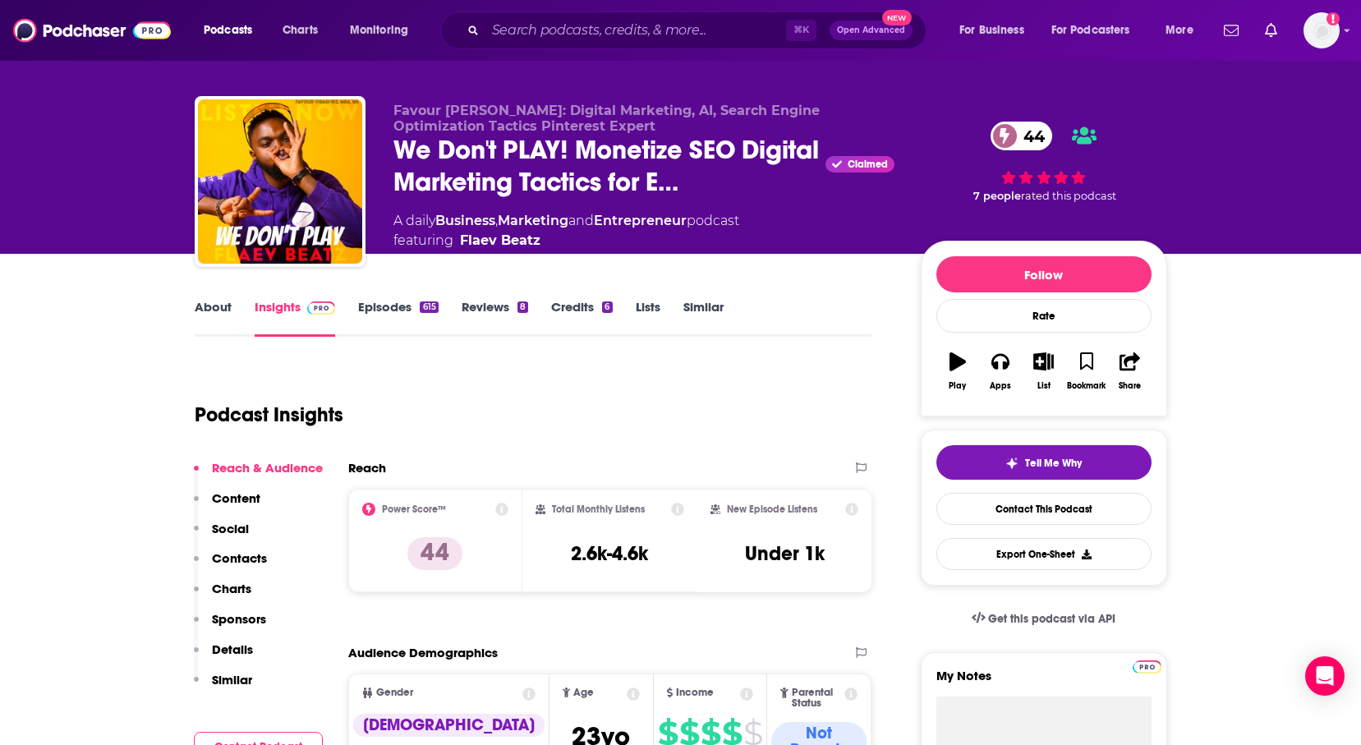
scroll to position [2, 0]
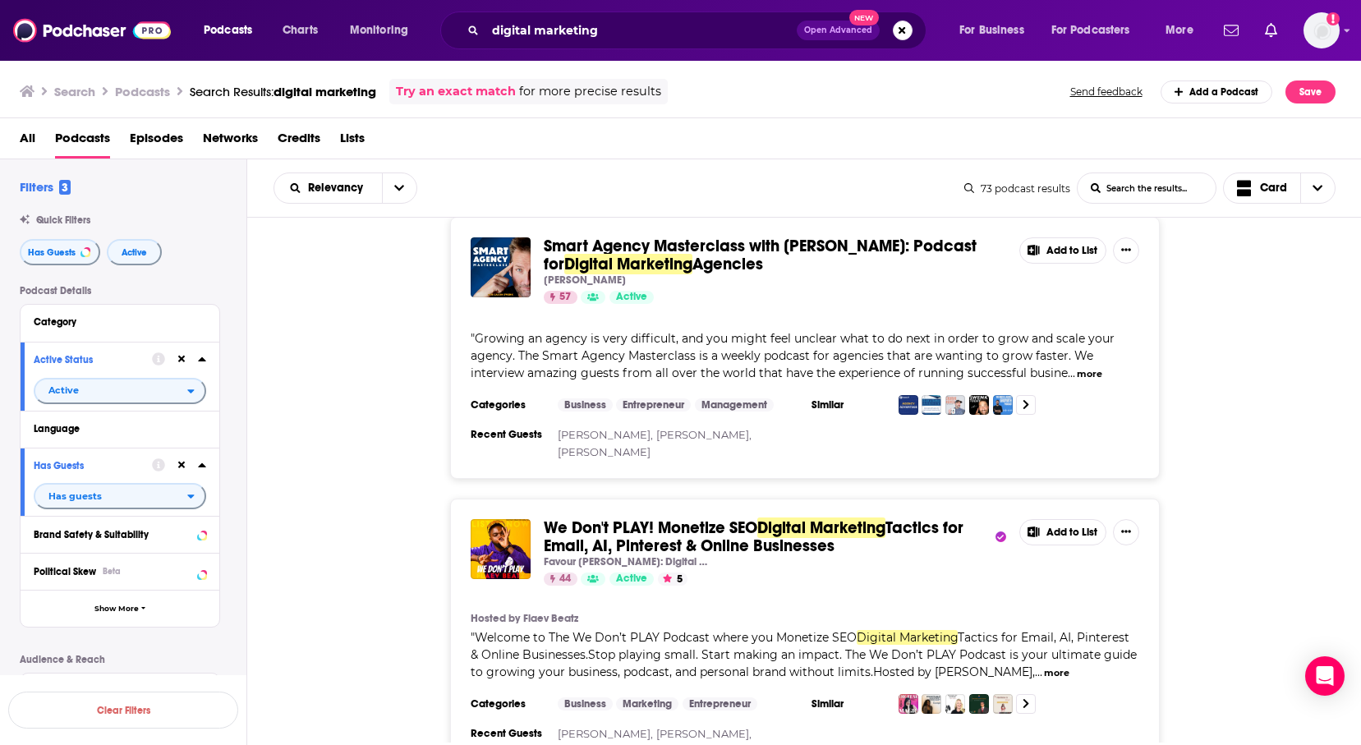
scroll to position [1676, 0]
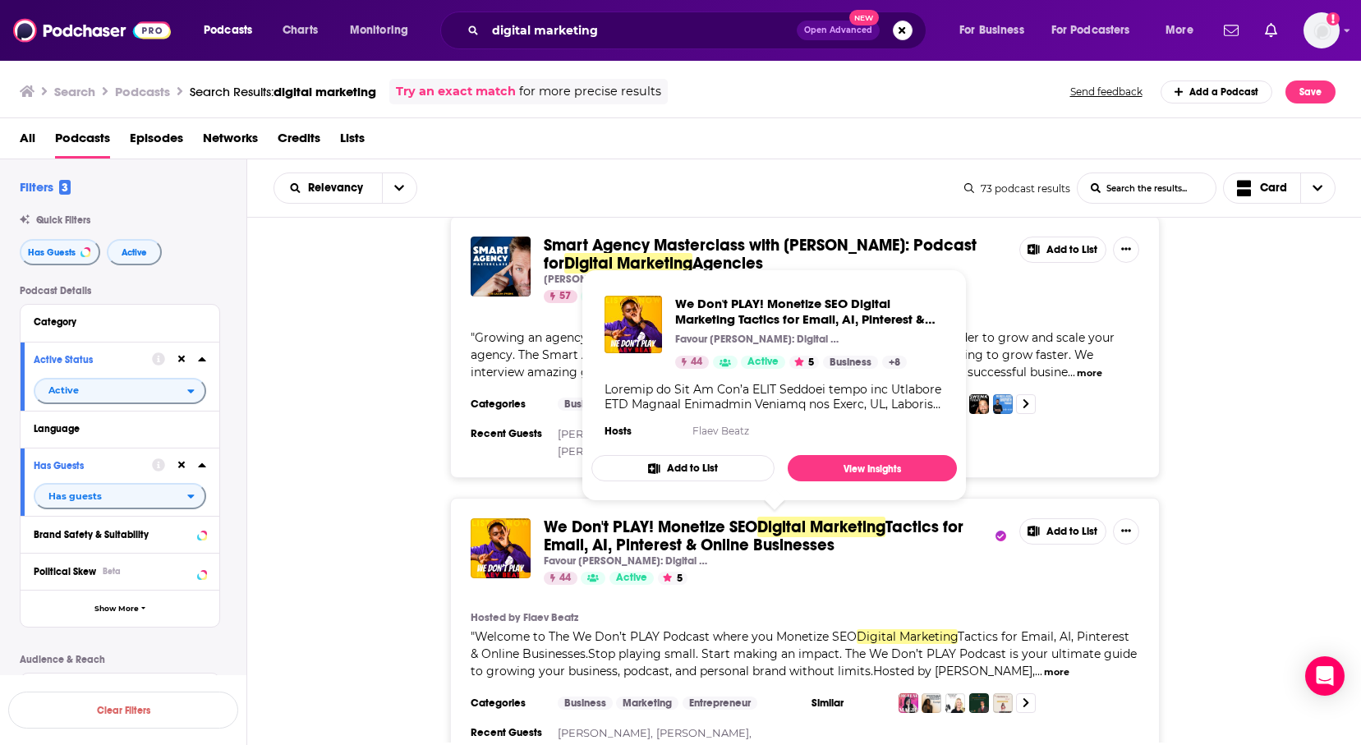
copy div "We Don't PLAY! Monetize SEO Digital Marketing Tactics for Email, AI, Pinterest …"
drag, startPoint x: 532, startPoint y: 499, endPoint x: 852, endPoint y: 531, distance: 321.1
click at [852, 531] on div "We Don't PLAY! Monetize SEO Digital Marketing Tactics for Email, AI, Pinterest …" at bounding box center [805, 637] width 710 height 279
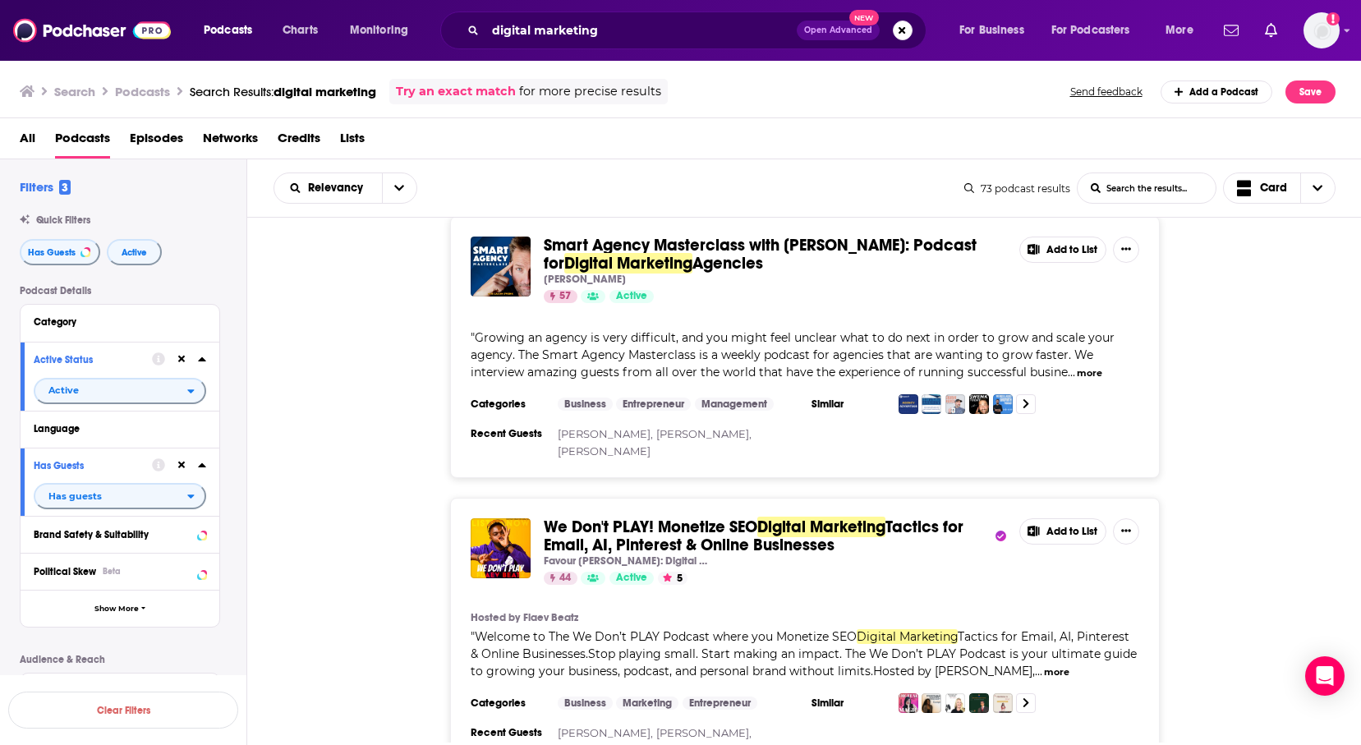
click at [755, 182] on div "Relevancy List Search Input Search the results... Card" at bounding box center [619, 187] width 691 height 31
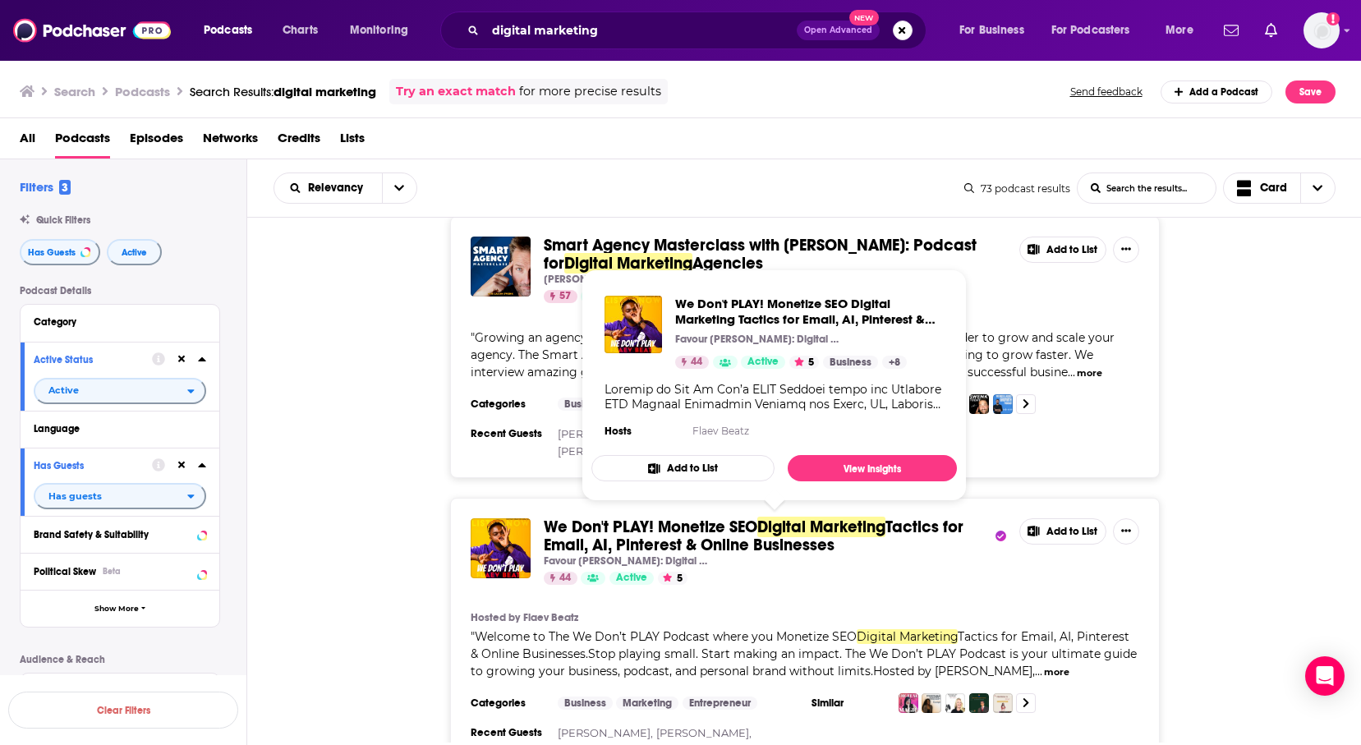
drag, startPoint x: 539, startPoint y: 503, endPoint x: 839, endPoint y: 535, distance: 301.5
click at [839, 535] on div "We Don't PLAY! Monetize SEO Digital Marketing Tactics for Email, AI, Pinterest …" at bounding box center [805, 551] width 669 height 67
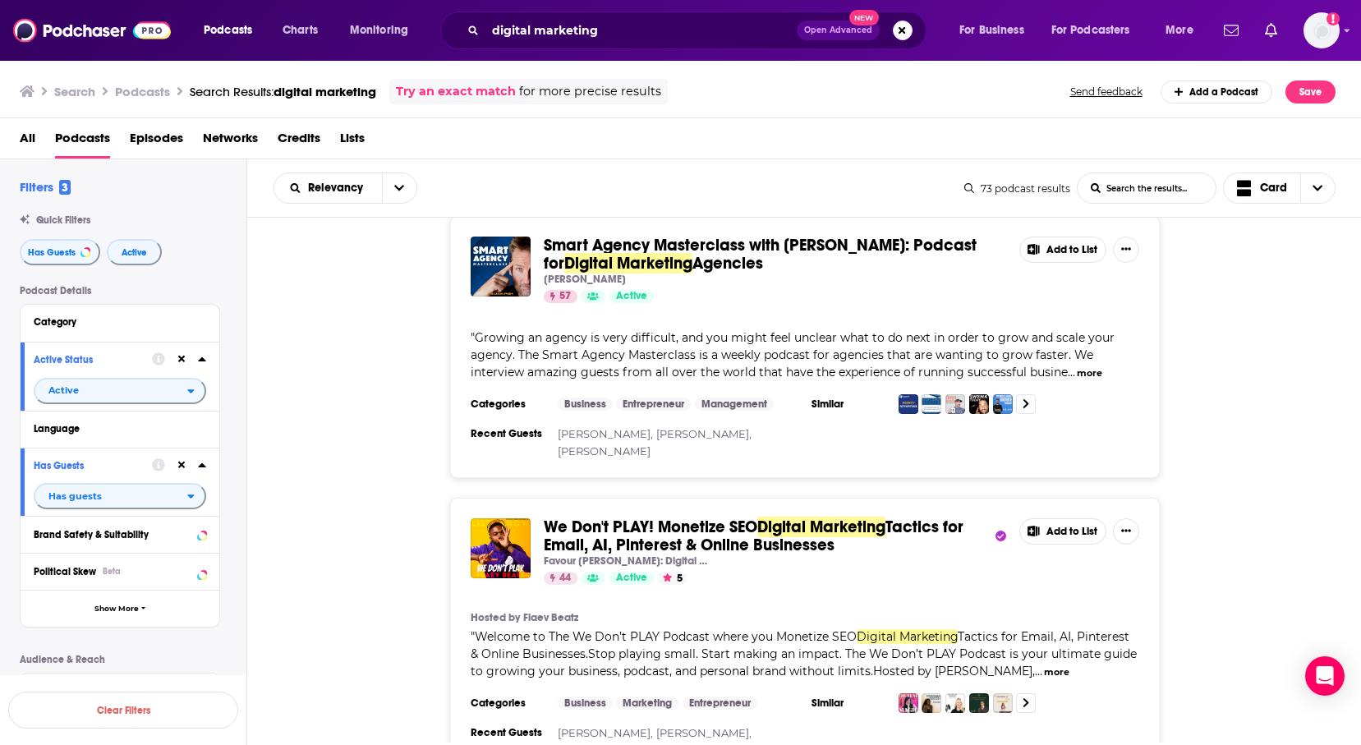
copy span "We Don't PLAY! Monetize SEO Digital Marketing Tactics for Email, AI, Pinterest …"
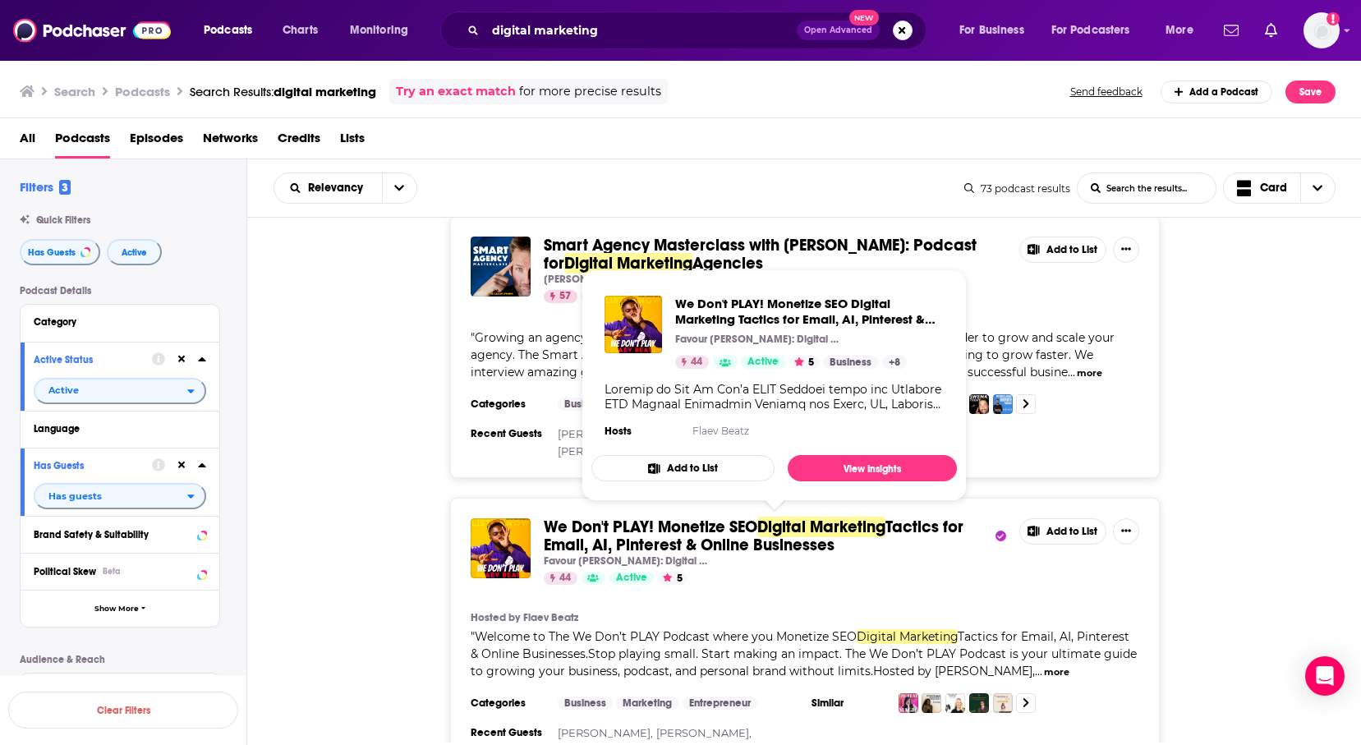
click at [745, 520] on span "Tactics for Email, AI, Pinterest & Online Businesses" at bounding box center [754, 536] width 420 height 39
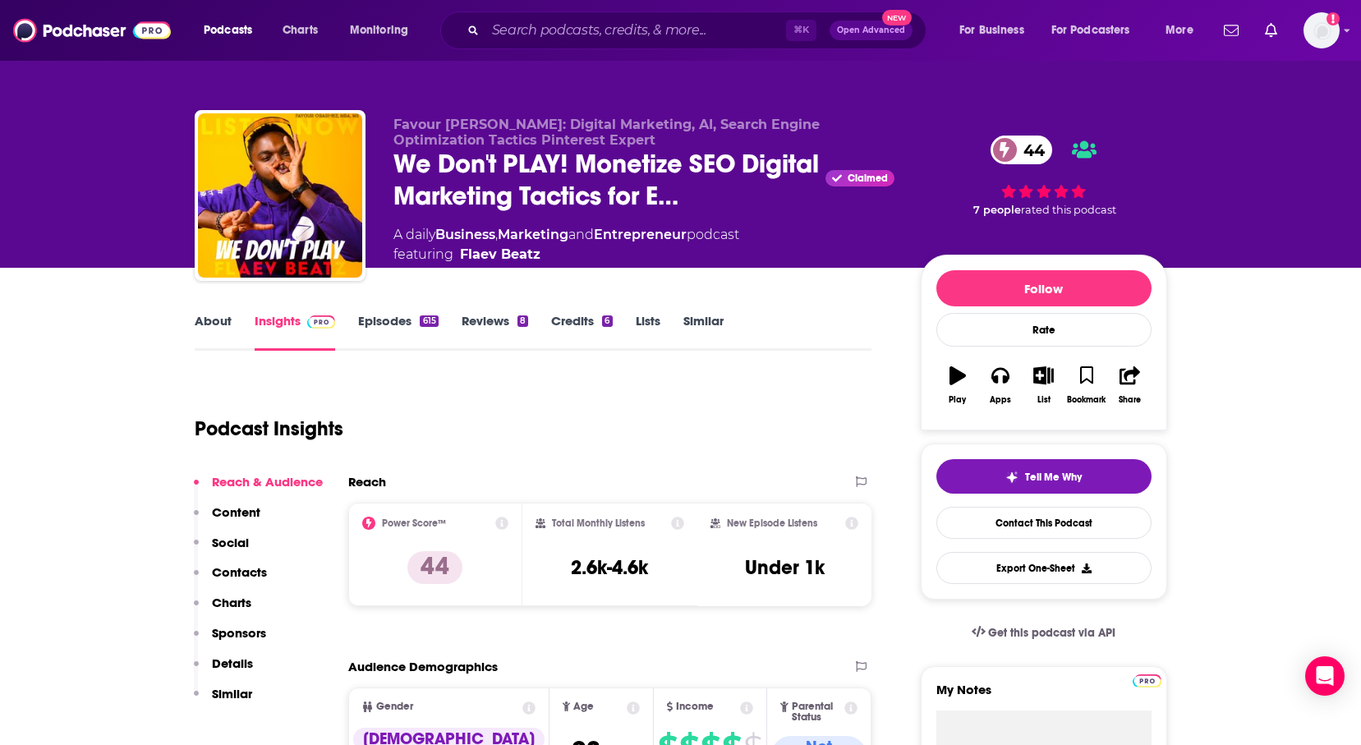
scroll to position [175, 0]
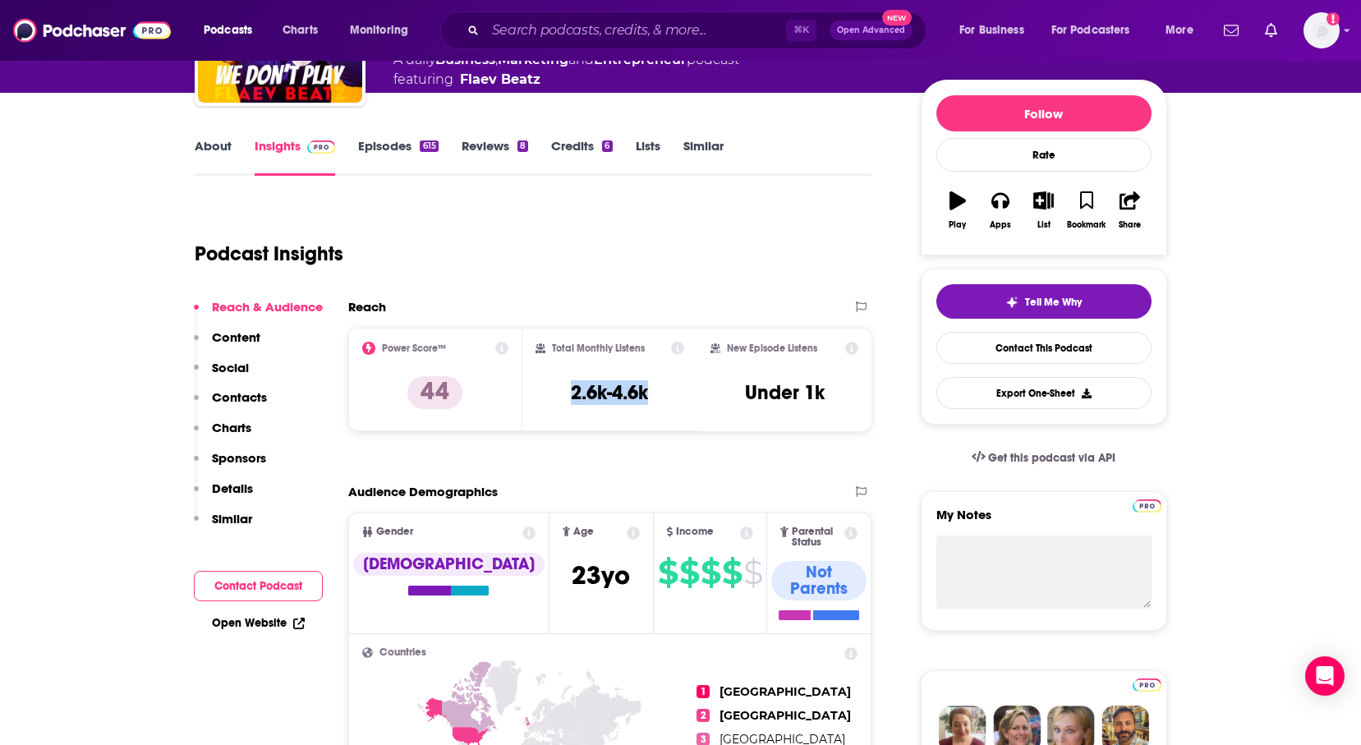
drag, startPoint x: 657, startPoint y: 391, endPoint x: 567, endPoint y: 390, distance: 90.4
click at [567, 390] on div "Total Monthly Listens 2.6k-4.6k" at bounding box center [610, 380] width 149 height 76
copy h3 "2.6k-4.6k"
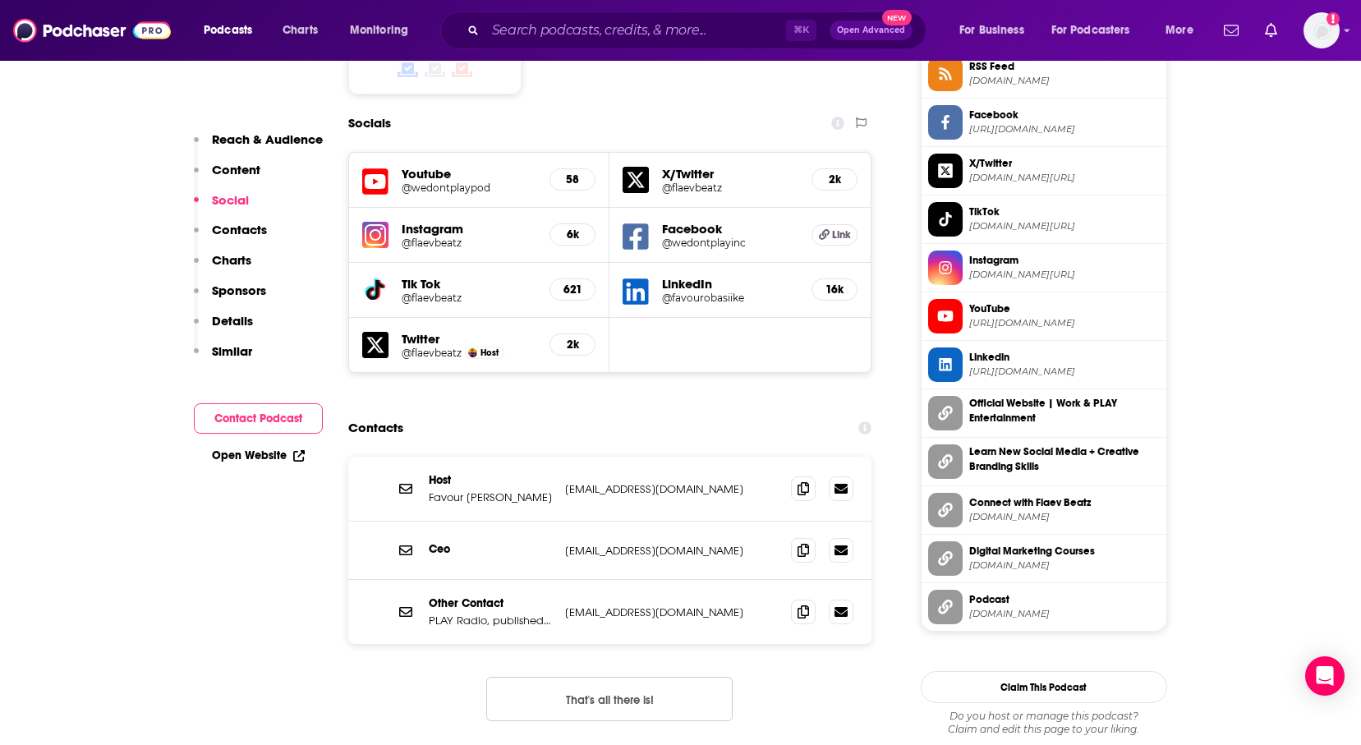
scroll to position [1483, 0]
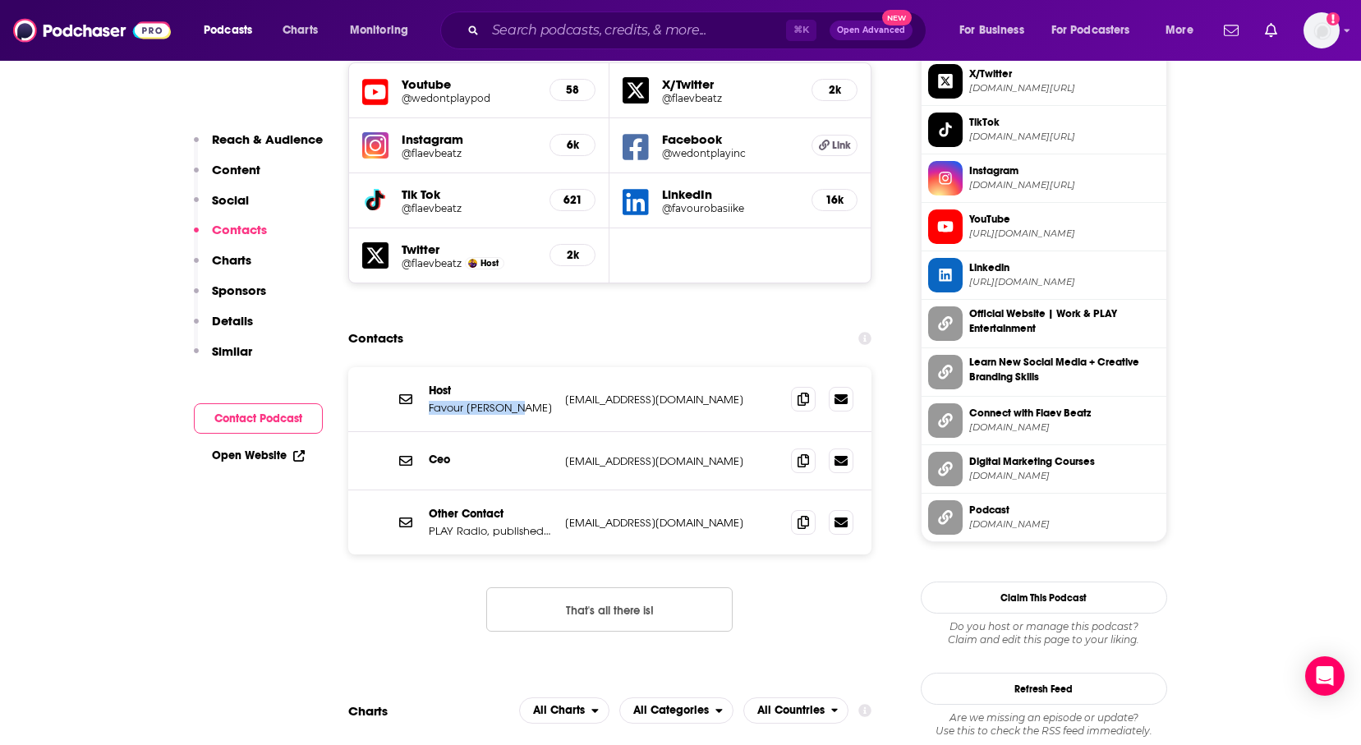
drag, startPoint x: 527, startPoint y: 315, endPoint x: 428, endPoint y: 318, distance: 99.4
click at [429, 401] on p "Favour Obasi-ike" at bounding box center [490, 408] width 123 height 14
copy p "Favour Obasi-ike"
drag, startPoint x: 672, startPoint y: 306, endPoint x: 566, endPoint y: 306, distance: 106.0
click at [566, 393] on p "info@playinc.online" at bounding box center [672, 400] width 214 height 14
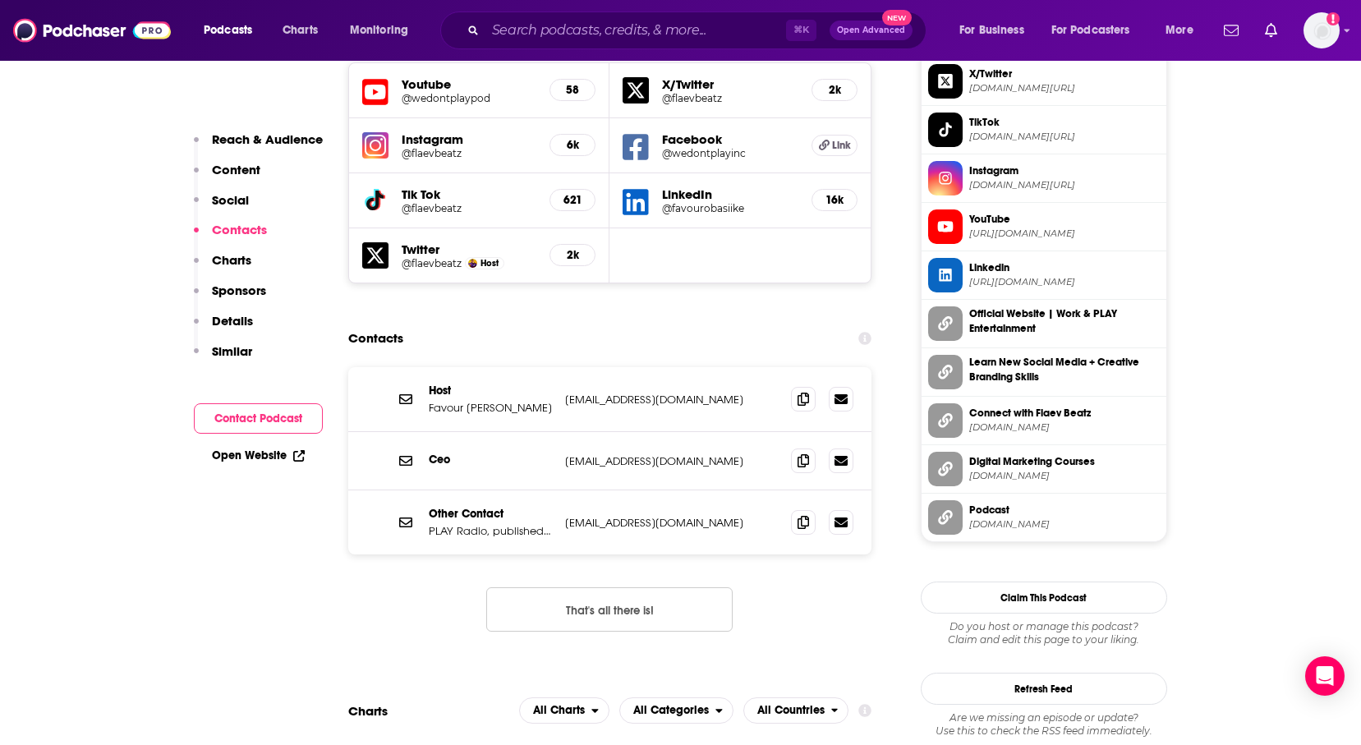
click at [559, 367] on div "Host Favour Obasi-ike info@playinc.online info@playinc.online" at bounding box center [610, 399] width 524 height 65
drag, startPoint x: 559, startPoint y: 302, endPoint x: 669, endPoint y: 303, distance: 110.1
click at [669, 367] on div "Host Favour Obasi-ike info@playinc.online info@playinc.online" at bounding box center [610, 399] width 524 height 65
copy p "info@playinc.online"
drag, startPoint x: 682, startPoint y: 430, endPoint x: 563, endPoint y: 432, distance: 118.3
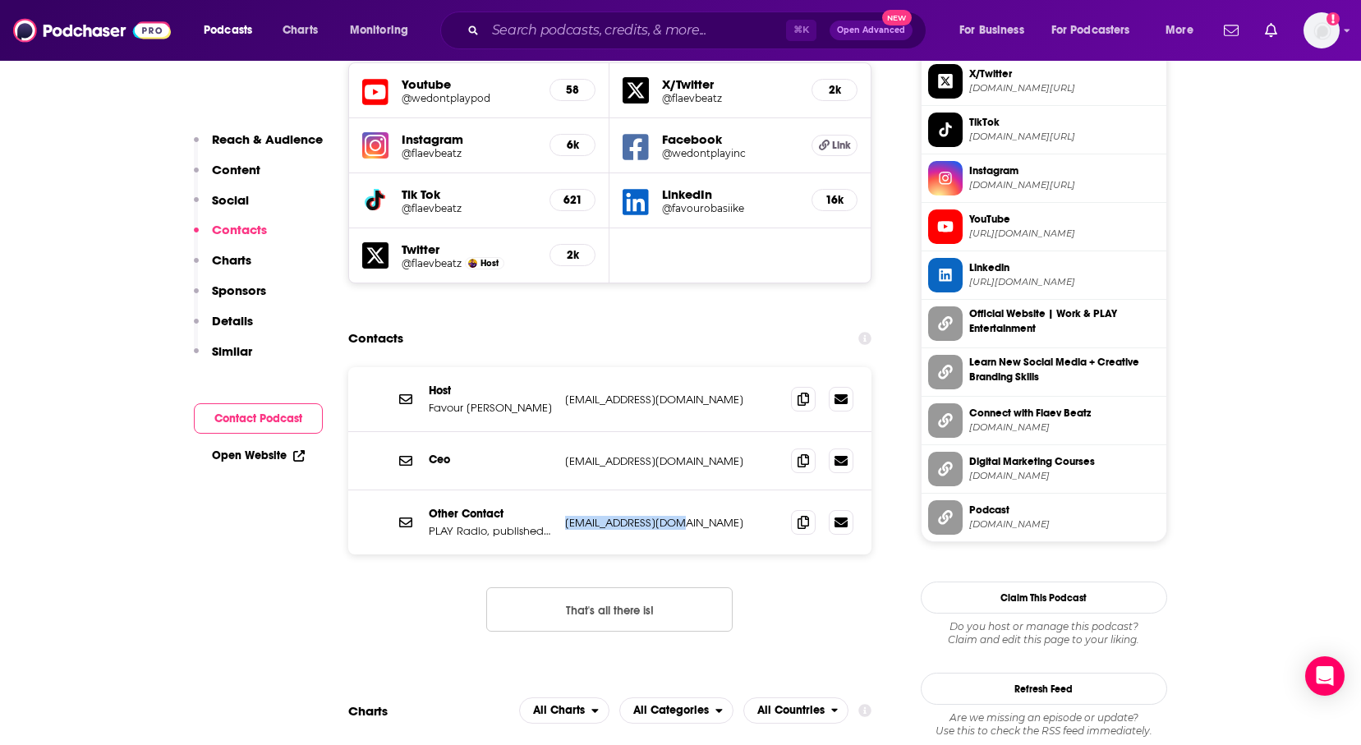
click at [563, 490] on div "Other Contact PLAY Radio, published by Work & PLAY Entertainment info@playinc.o…" at bounding box center [610, 522] width 524 height 64
click at [701, 454] on p "favour@playinc.online" at bounding box center [672, 461] width 214 height 14
drag, startPoint x: 688, startPoint y: 369, endPoint x: 557, endPoint y: 369, distance: 131.4
click at [557, 432] on div "Ceo favour@playinc.online favour@playinc.online" at bounding box center [610, 461] width 524 height 58
copy div "favour@playinc.online"
